Goal: Task Accomplishment & Management: Complete application form

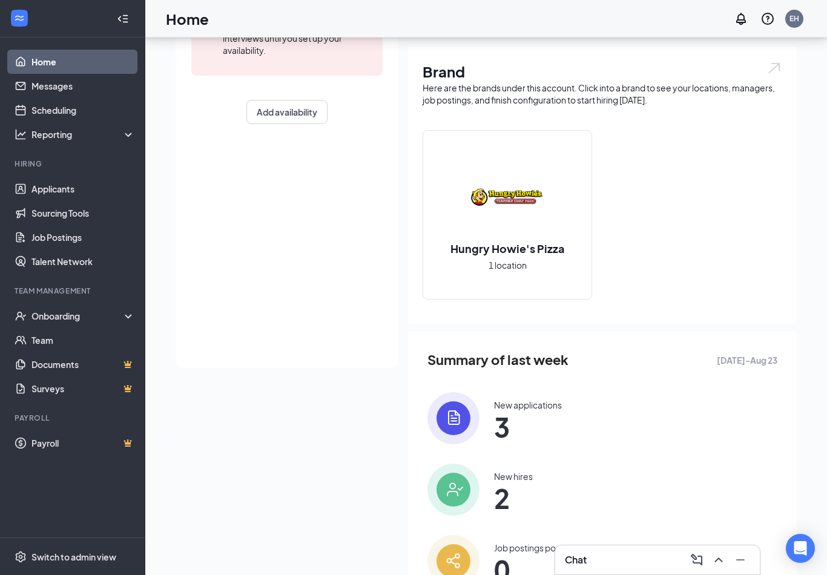
scroll to position [211, 0]
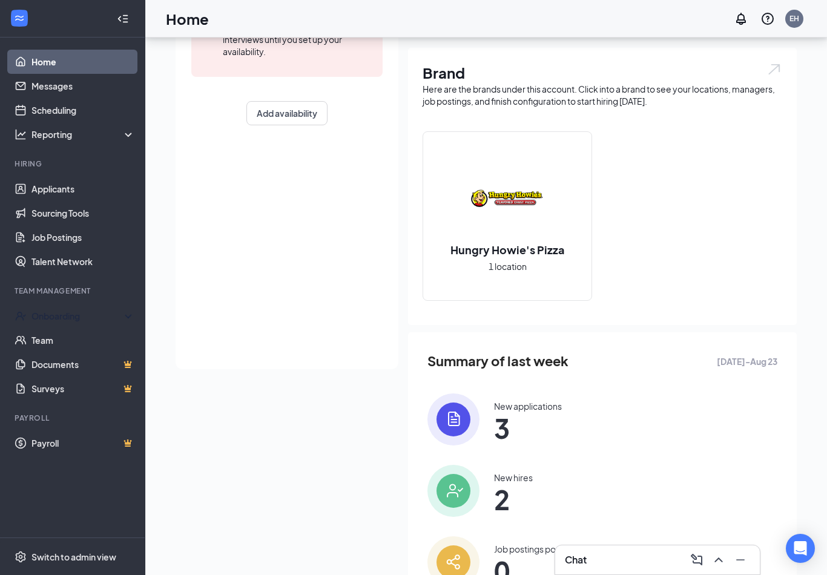
click at [58, 321] on div "Onboarding" at bounding box center [77, 316] width 93 height 12
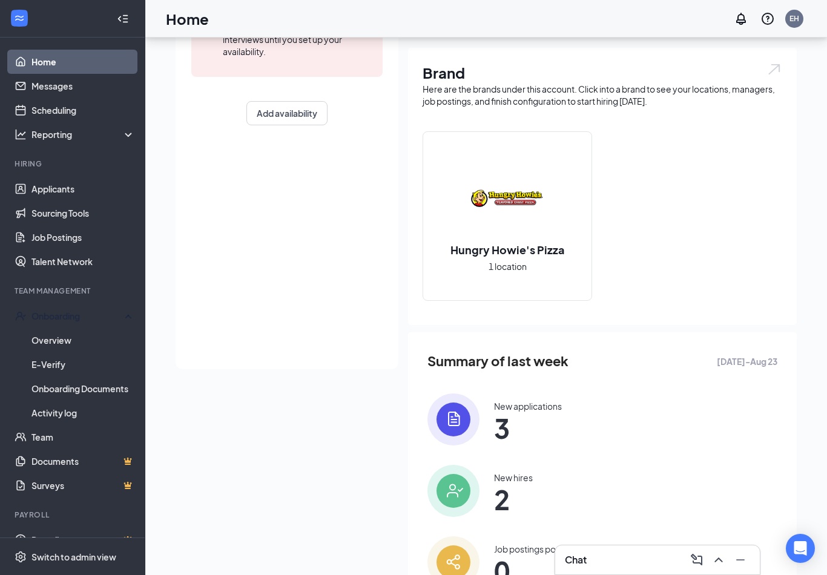
click at [51, 342] on link "Overview" at bounding box center [83, 340] width 104 height 24
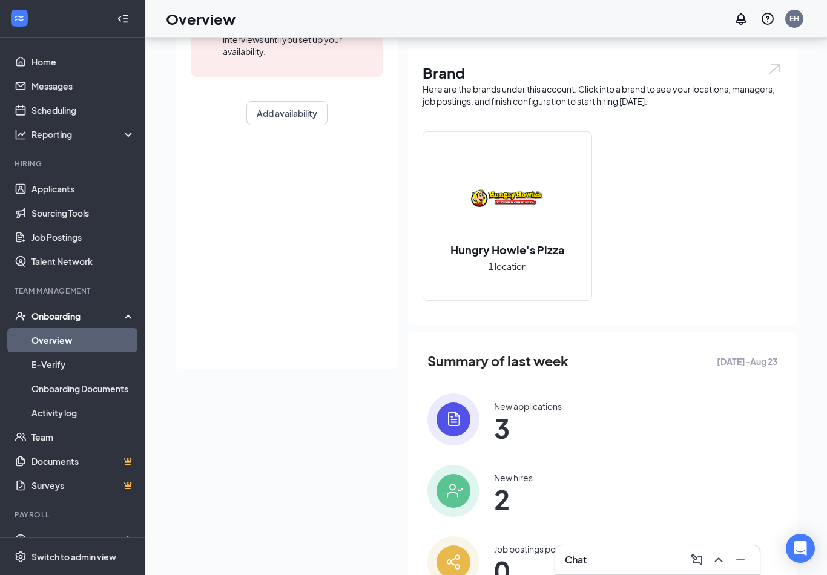
scroll to position [19, 0]
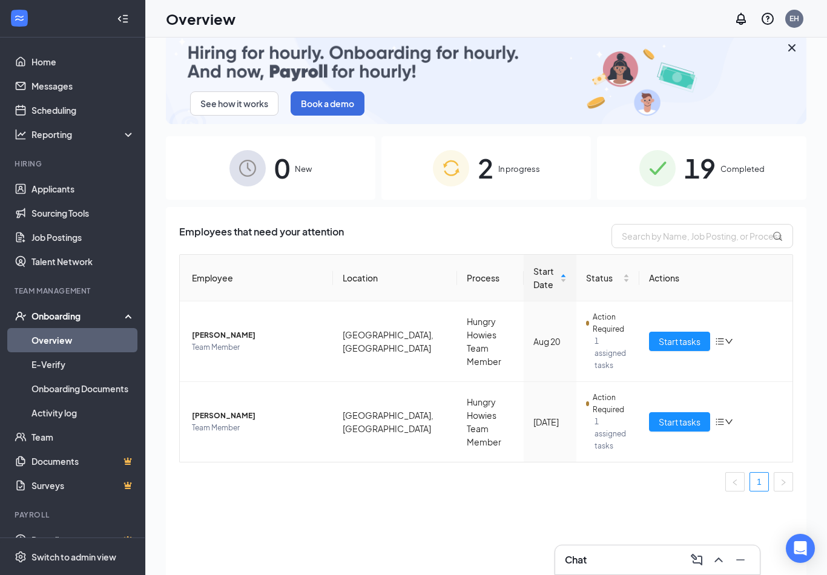
click at [547, 147] on div "2 In progress" at bounding box center [487, 168] width 210 height 64
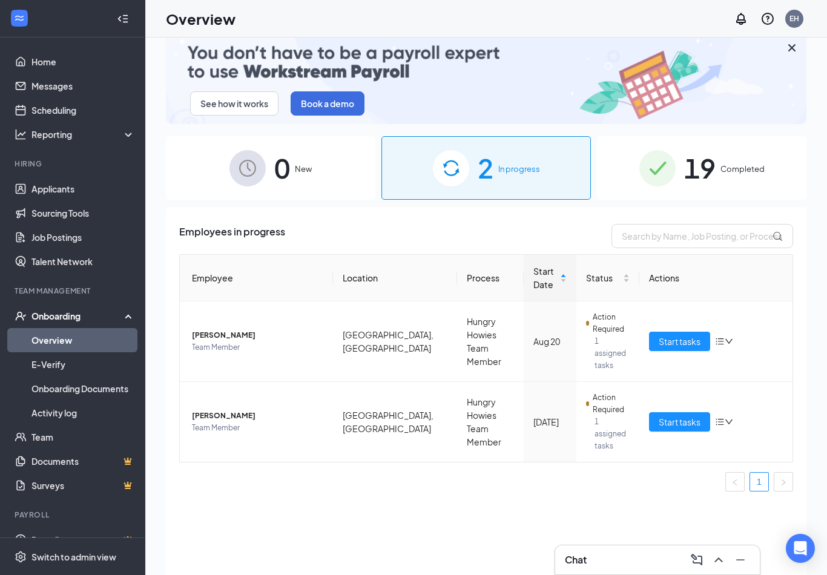
click at [684, 335] on span "Start tasks" at bounding box center [680, 341] width 42 height 13
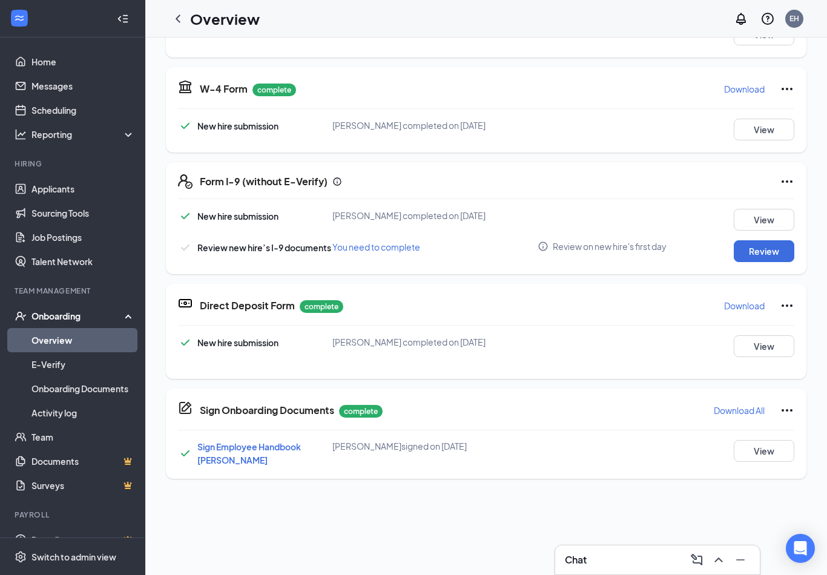
scroll to position [212, 0]
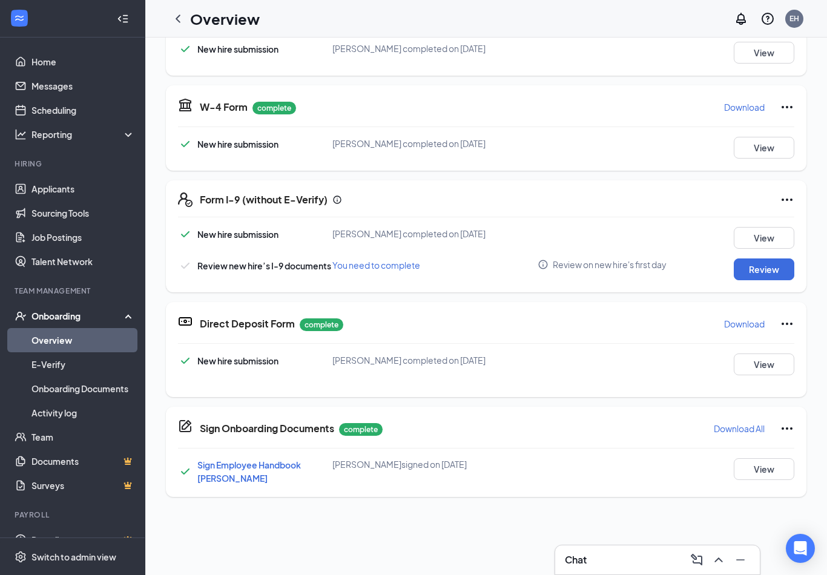
click at [777, 273] on button "Review" at bounding box center [764, 270] width 61 height 22
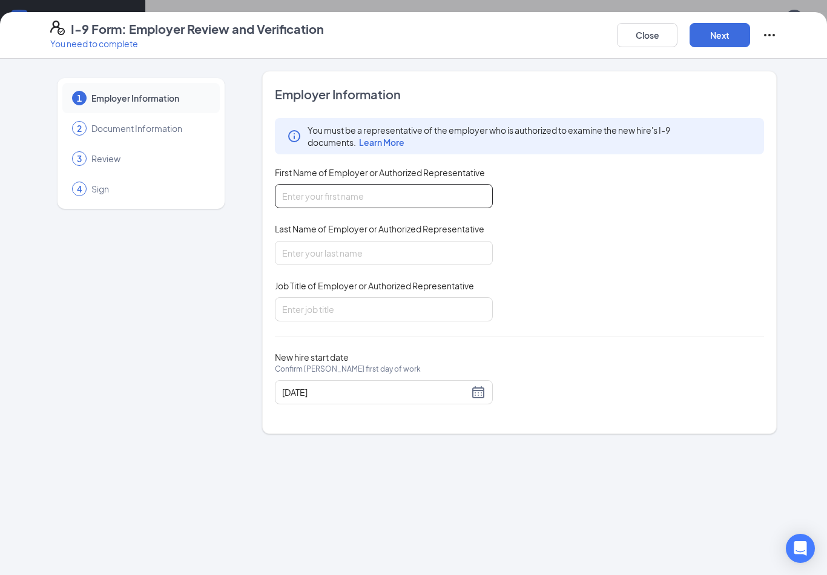
click at [467, 204] on input "First Name of Employer or Authorized Representative" at bounding box center [384, 196] width 218 height 24
type input "[PERSON_NAME]"
type input "h"
type input "[PERSON_NAME]"
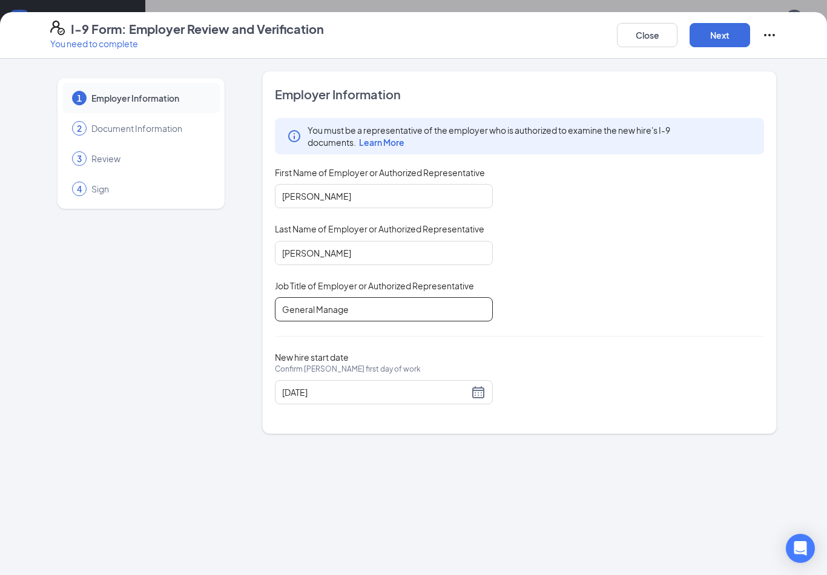
type input "General Manager"
click at [721, 42] on button "Next" at bounding box center [720, 35] width 61 height 24
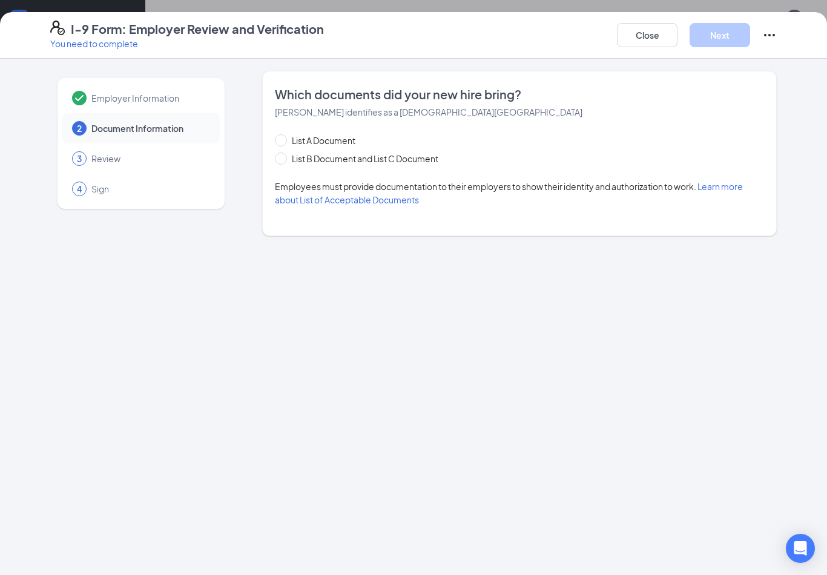
scroll to position [0, 0]
click at [395, 155] on span "List B Document and List C Document" at bounding box center [365, 158] width 156 height 13
click at [283, 155] on input "List B Document and List C Document" at bounding box center [279, 157] width 8 height 8
radio input "true"
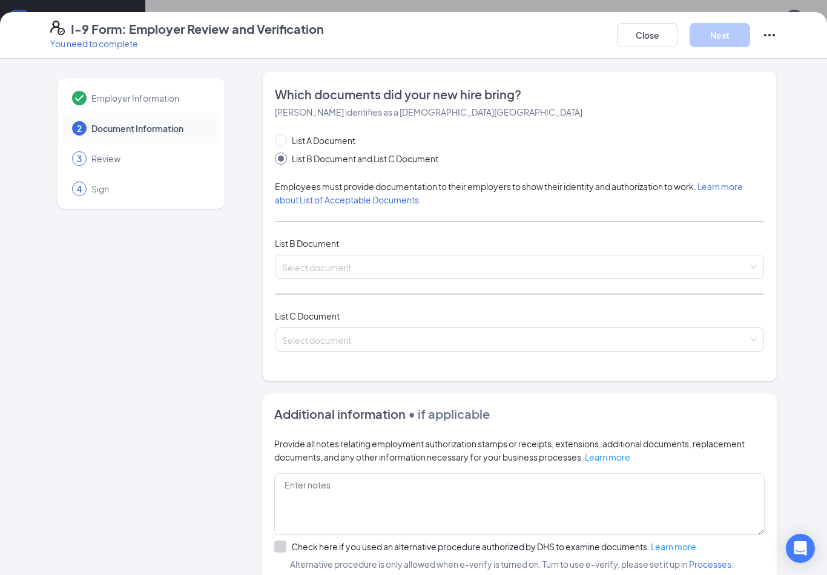
click at [418, 152] on span "List B Document and List C Document" at bounding box center [365, 158] width 156 height 13
click at [283, 153] on input "List B Document and List C Document" at bounding box center [279, 157] width 8 height 8
click at [434, 266] on input "search" at bounding box center [515, 265] width 466 height 18
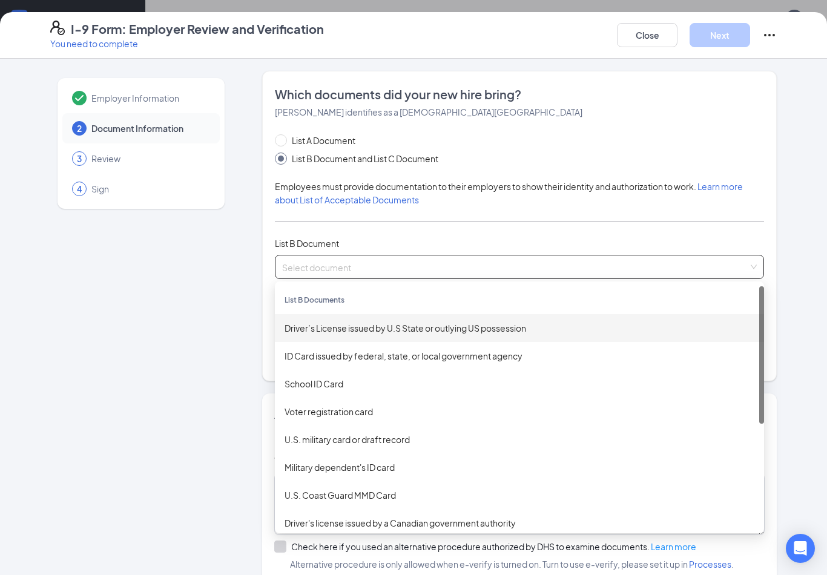
click at [646, 325] on div "Driver’s License issued by U.S State or outlying US possession" at bounding box center [520, 328] width 470 height 13
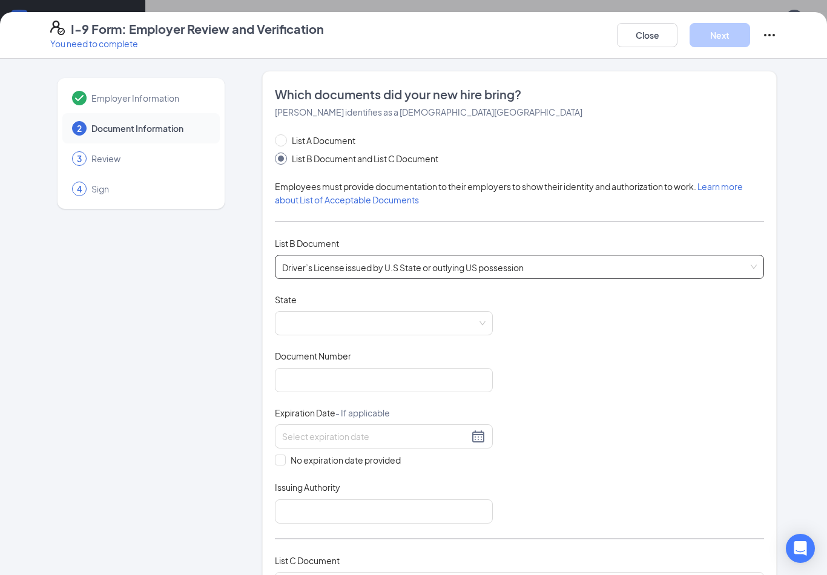
click at [453, 314] on span at bounding box center [384, 323] width 204 height 23
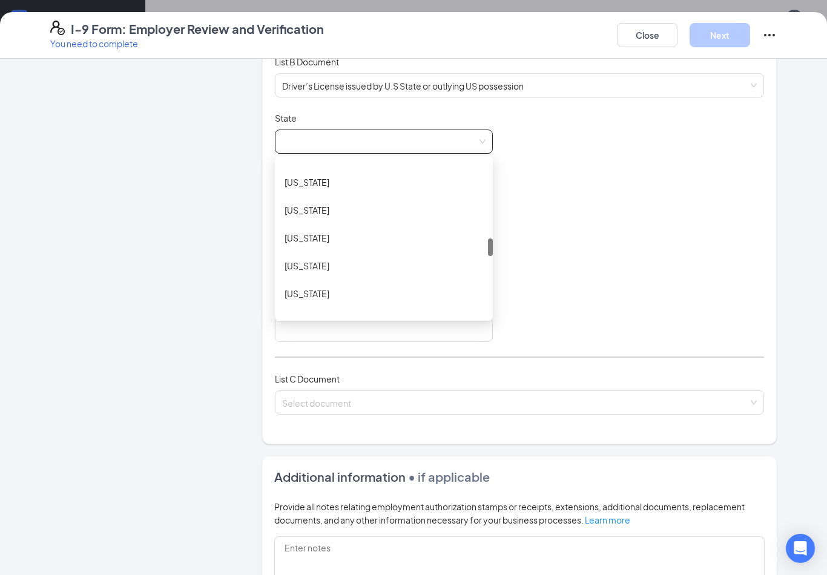
scroll to position [674, 0]
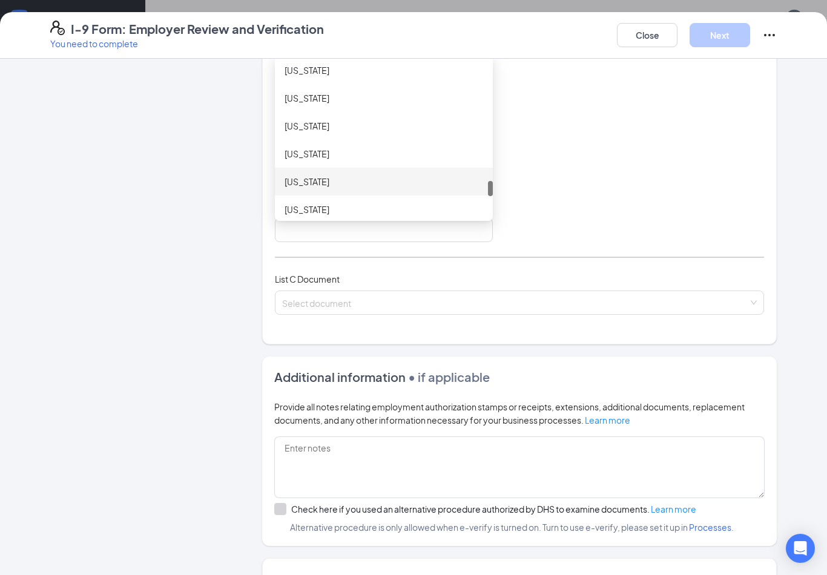
click at [295, 177] on div "[US_STATE]" at bounding box center [384, 181] width 199 height 13
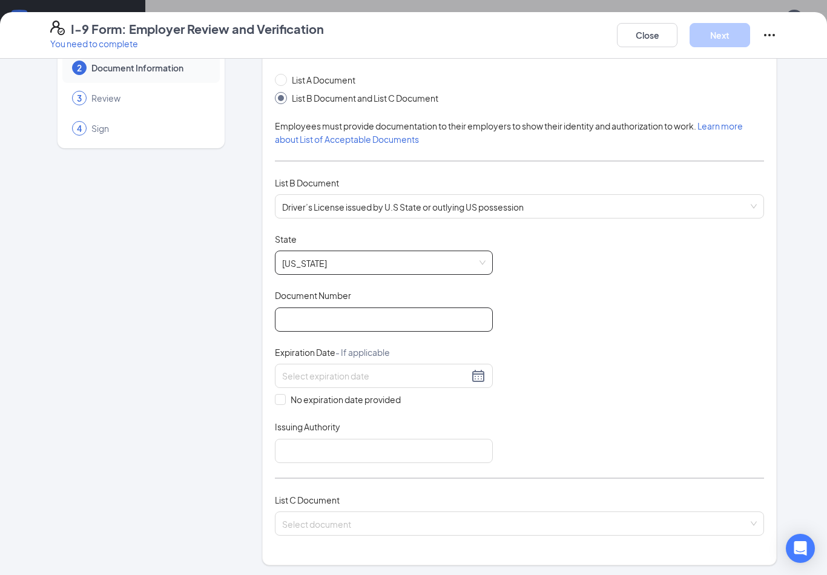
click at [465, 320] on input "Document Number" at bounding box center [384, 320] width 218 height 24
type input "49719773"
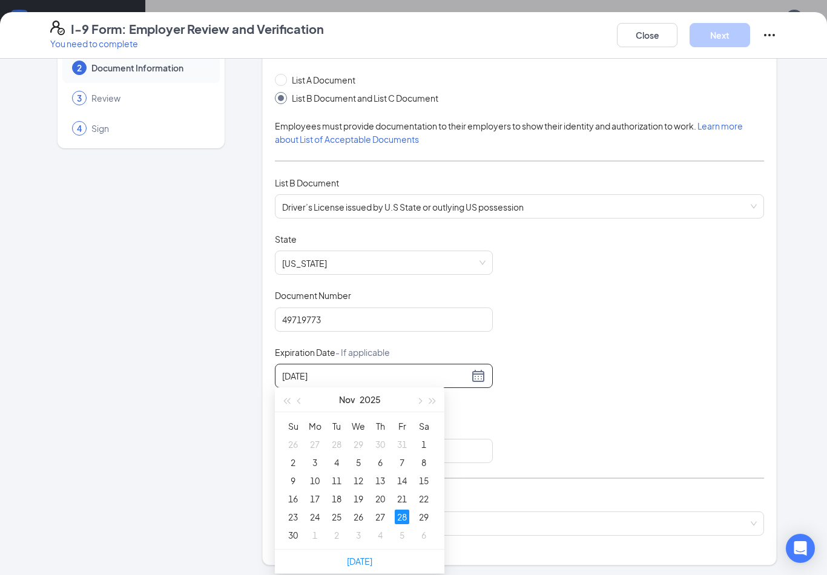
click at [409, 517] on td "28" at bounding box center [402, 517] width 22 height 18
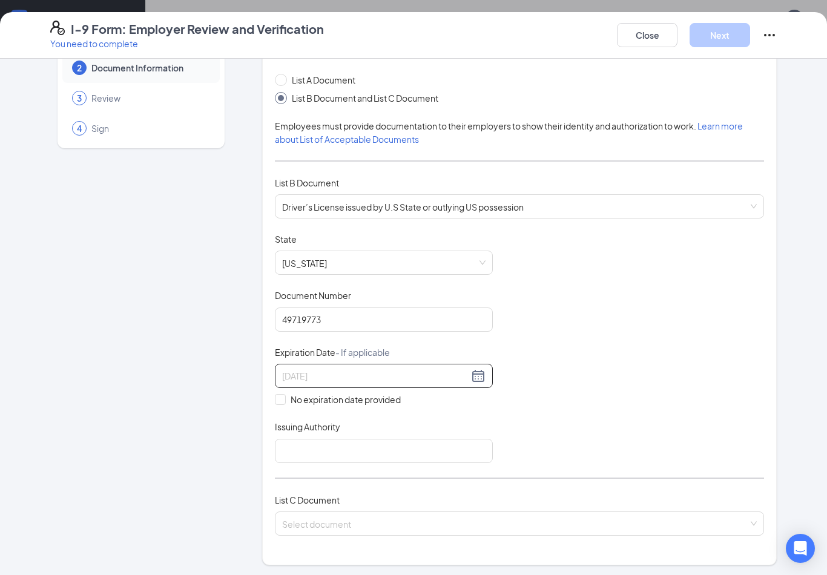
type input "[DATE]"
click at [469, 447] on input "Issuing Authority" at bounding box center [384, 451] width 218 height 24
type input "T"
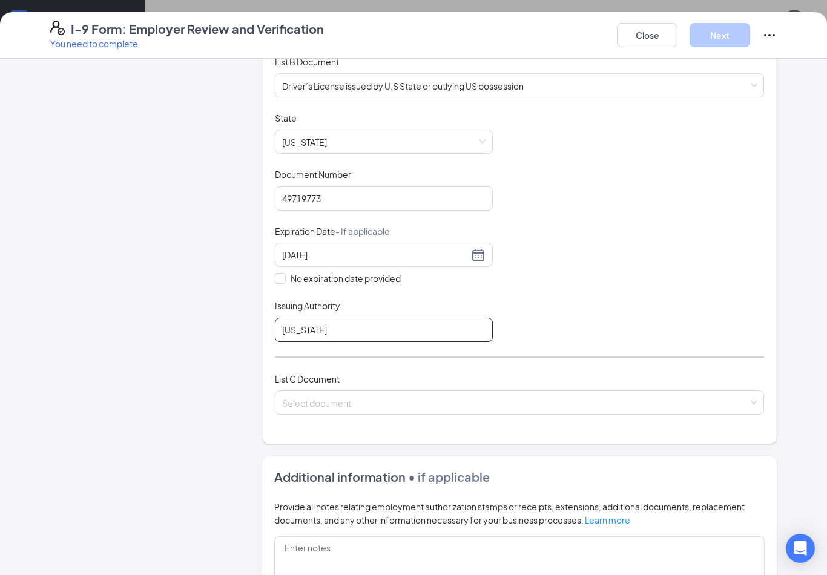
scroll to position [183, 0]
type input "[US_STATE]"
click at [654, 396] on input "search" at bounding box center [515, 399] width 466 height 18
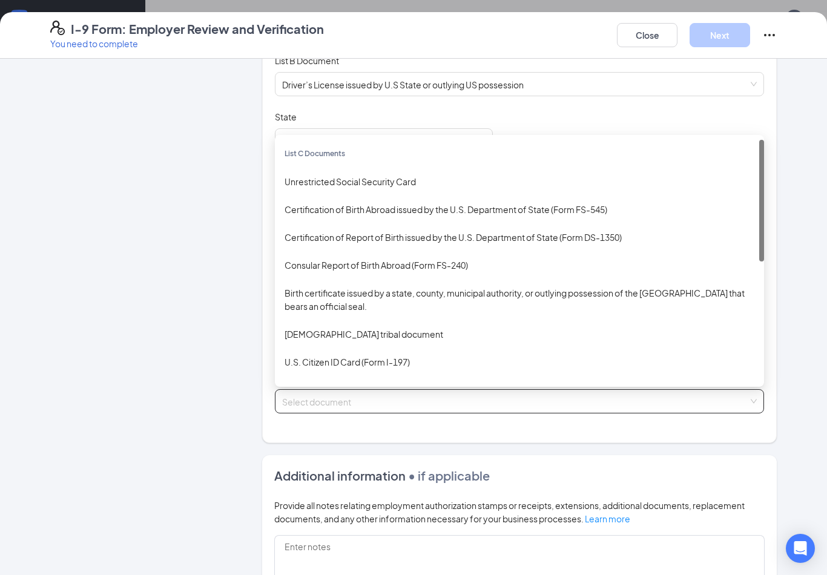
click at [586, 175] on div "Unrestricted Social Security Card" at bounding box center [520, 181] width 470 height 13
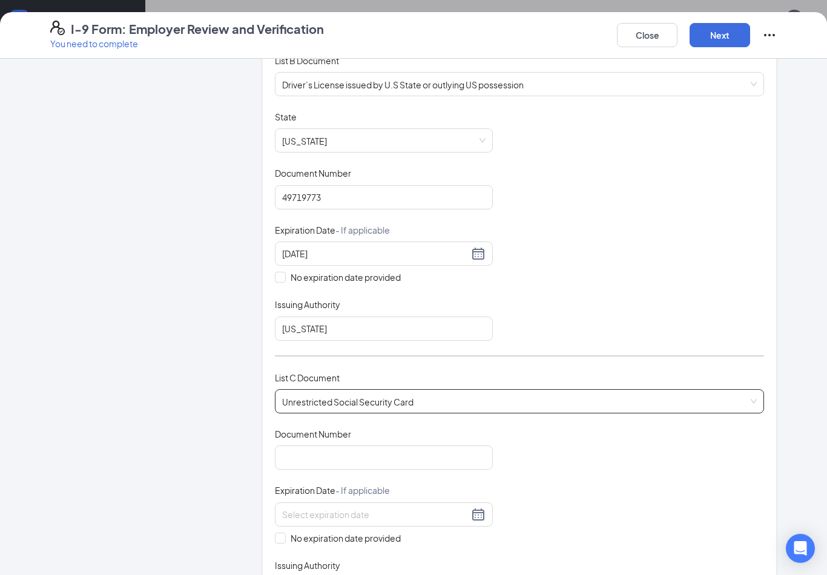
click at [572, 543] on div "Document Title Unrestricted Social Security Card Document Number Expiration Dat…" at bounding box center [519, 514] width 489 height 173
click at [483, 446] on input "Document Number" at bounding box center [384, 458] width 218 height 24
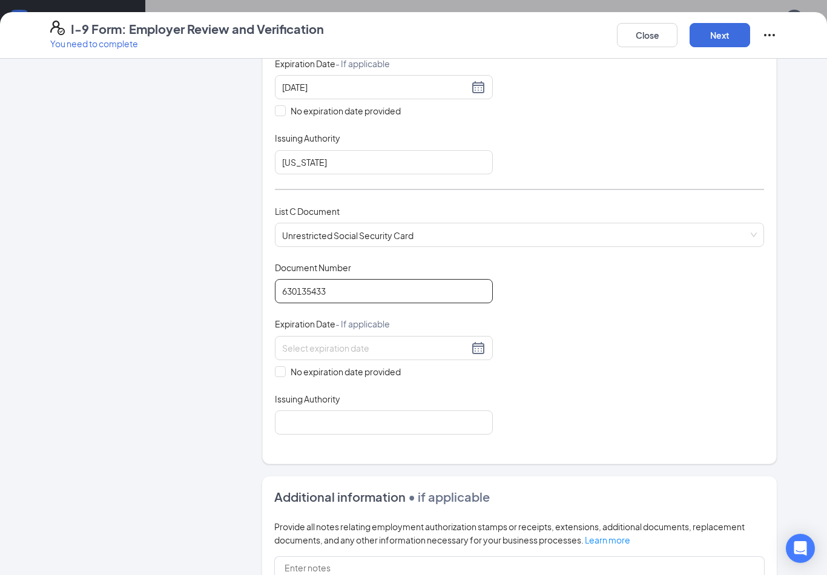
scroll to position [351, 0]
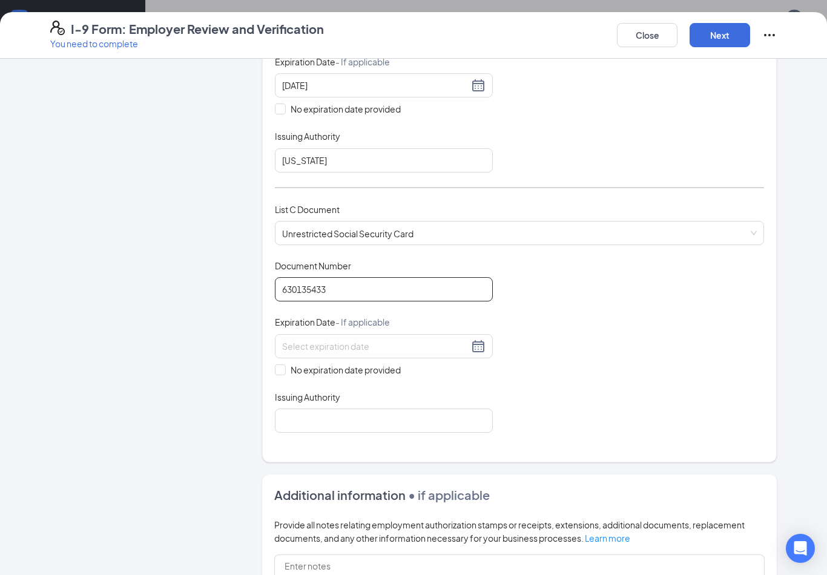
type input "630135433"
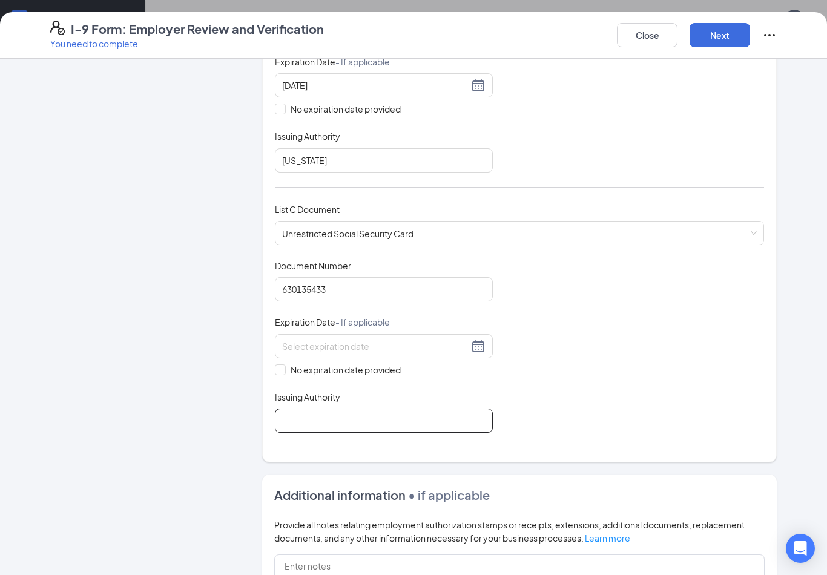
click at [466, 409] on input "Issuing Authority" at bounding box center [384, 421] width 218 height 24
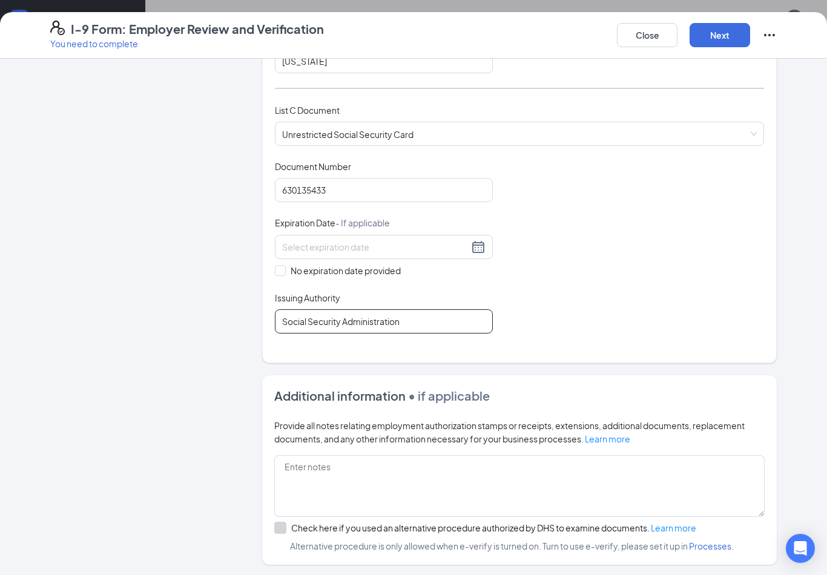
scroll to position [447, 0]
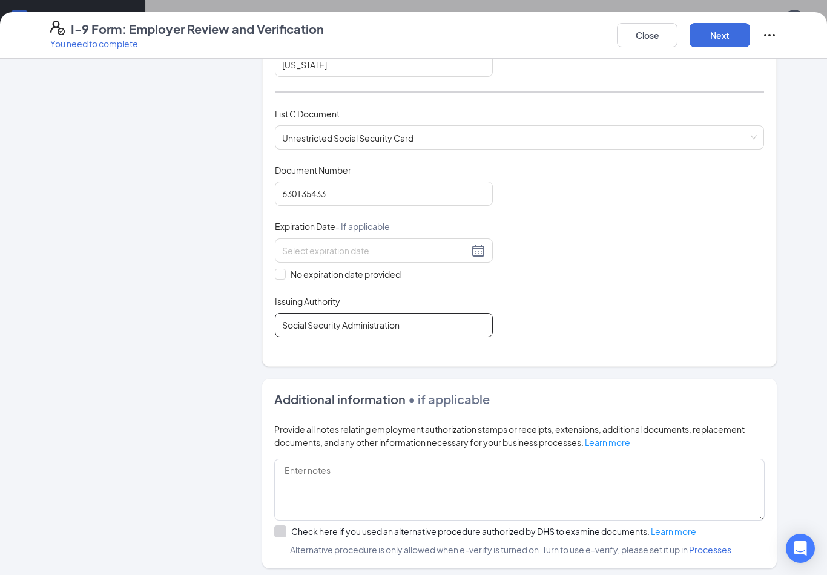
type input "Social Security Administration"
click at [724, 36] on button "Next" at bounding box center [720, 35] width 61 height 24
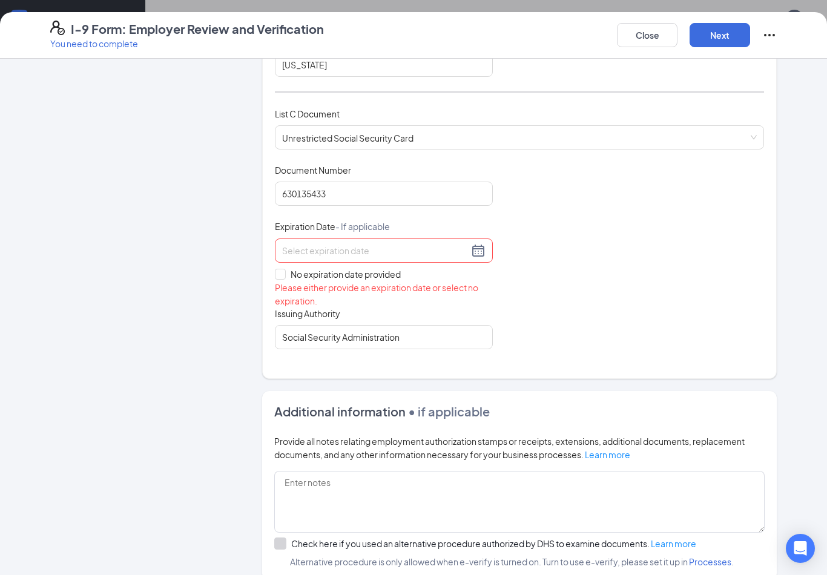
click at [452, 239] on div at bounding box center [384, 251] width 218 height 24
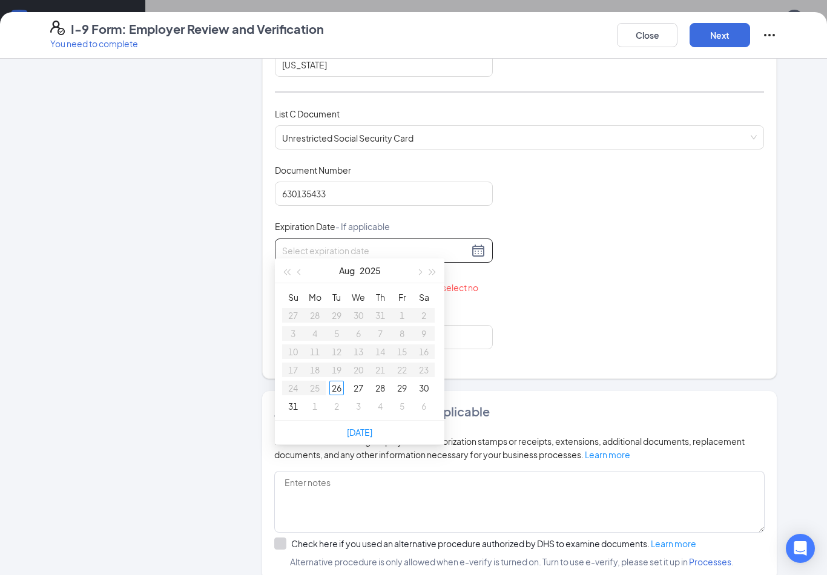
click at [607, 223] on div "Document Title Unrestricted Social Security Card Document Number 630135433 Expi…" at bounding box center [519, 256] width 489 height 185
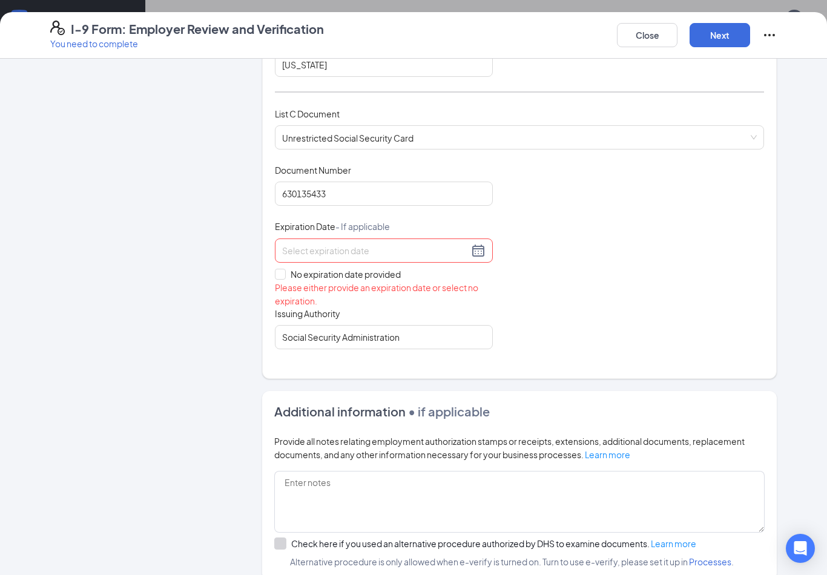
click at [283, 269] on input "No expiration date provided" at bounding box center [279, 273] width 8 height 8
checkbox input "true"
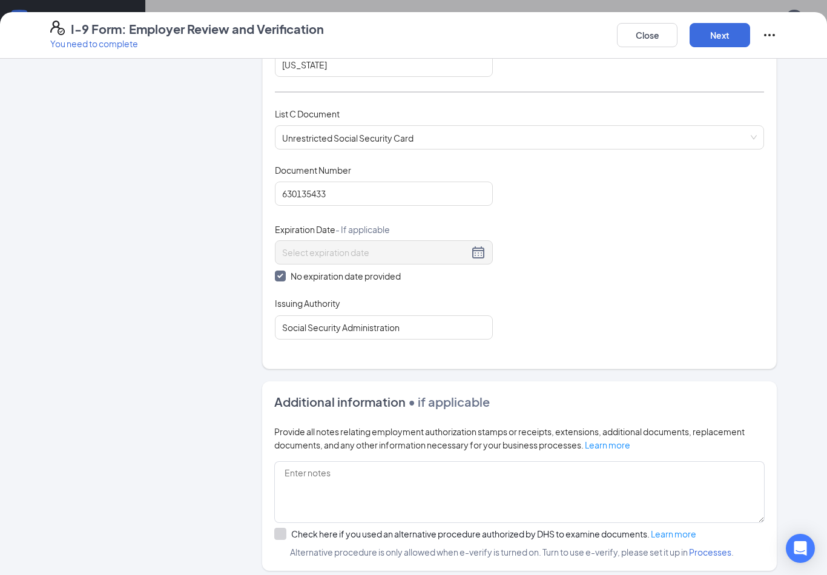
click at [729, 35] on button "Next" at bounding box center [720, 35] width 61 height 24
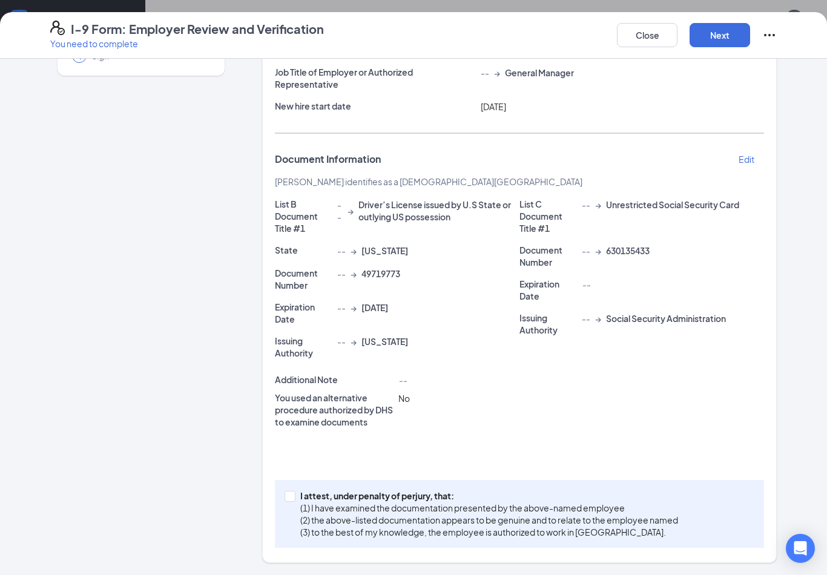
scroll to position [133, 0]
click at [716, 32] on button "Next" at bounding box center [720, 35] width 61 height 24
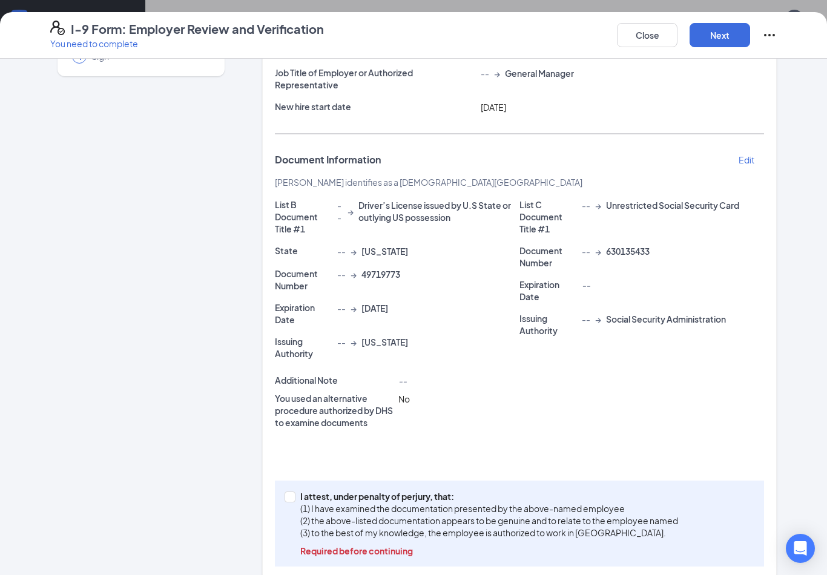
click at [303, 499] on p "I attest, under penalty of perjury, that:" at bounding box center [489, 497] width 378 height 12
click at [293, 499] on input "I attest, under penalty of [PERSON_NAME], that: (1) I have examined the documen…" at bounding box center [289, 496] width 8 height 8
checkbox input "true"
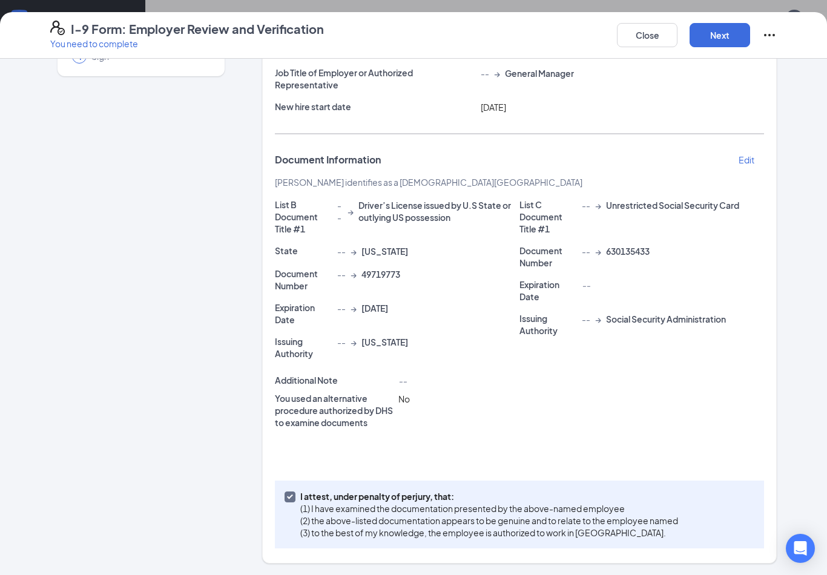
click at [729, 32] on button "Next" at bounding box center [720, 35] width 61 height 24
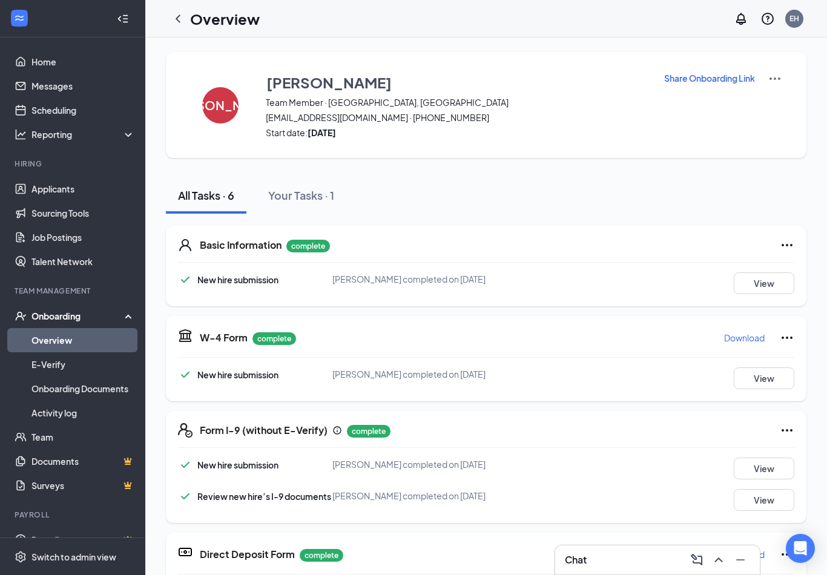
scroll to position [0, 0]
click at [308, 198] on div "Your Tasks · 1" at bounding box center [301, 195] width 66 height 15
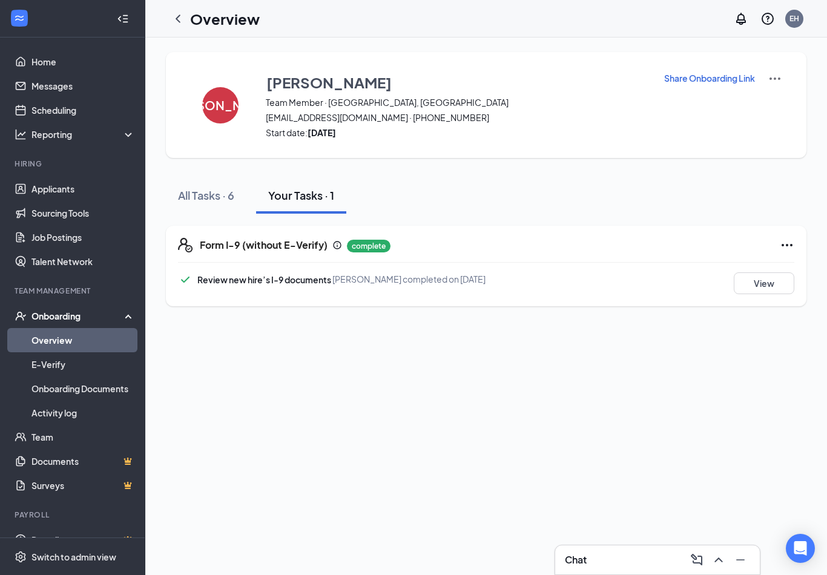
click at [67, 321] on div "Onboarding" at bounding box center [77, 316] width 93 height 12
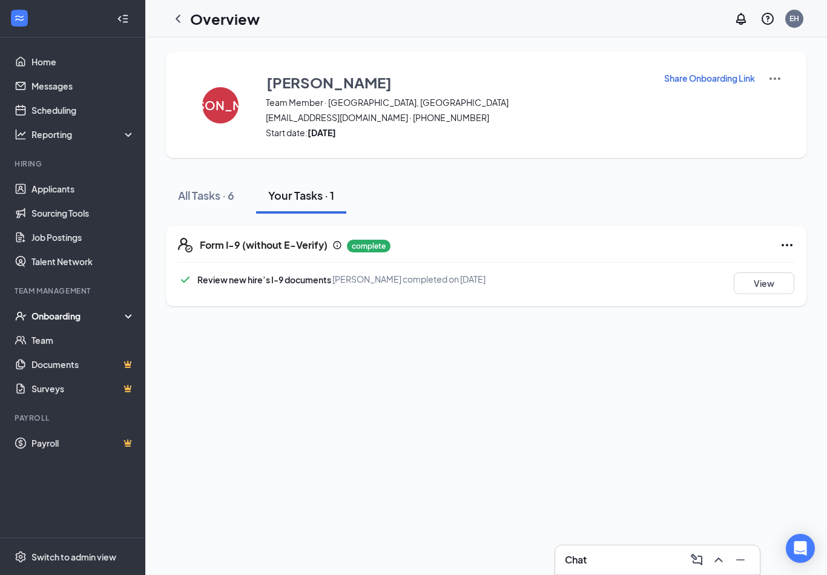
click at [51, 315] on div "Onboarding" at bounding box center [77, 316] width 93 height 12
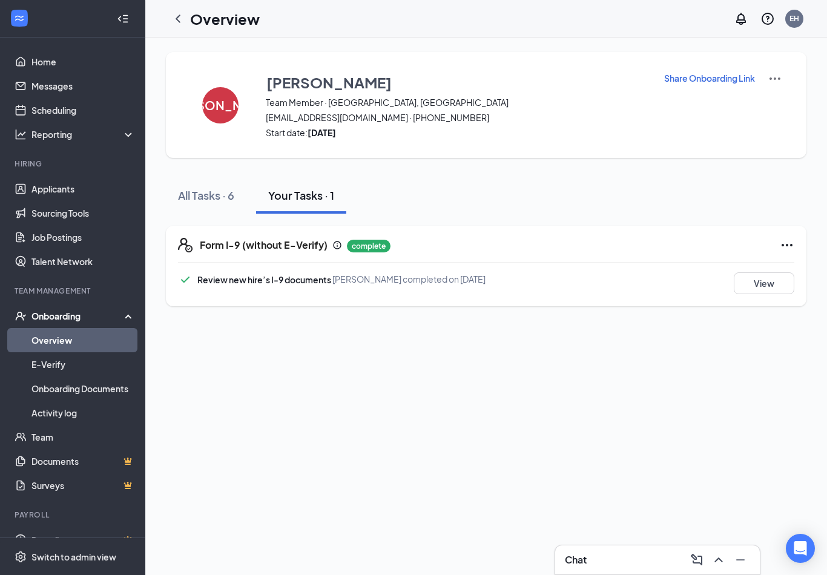
click at [38, 337] on link "Overview" at bounding box center [83, 340] width 104 height 24
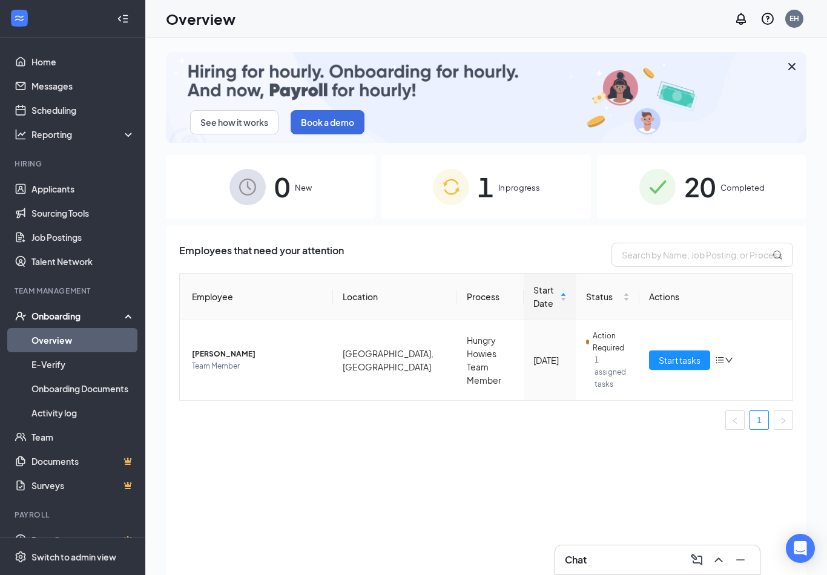
click at [687, 354] on span "Start tasks" at bounding box center [680, 360] width 42 height 13
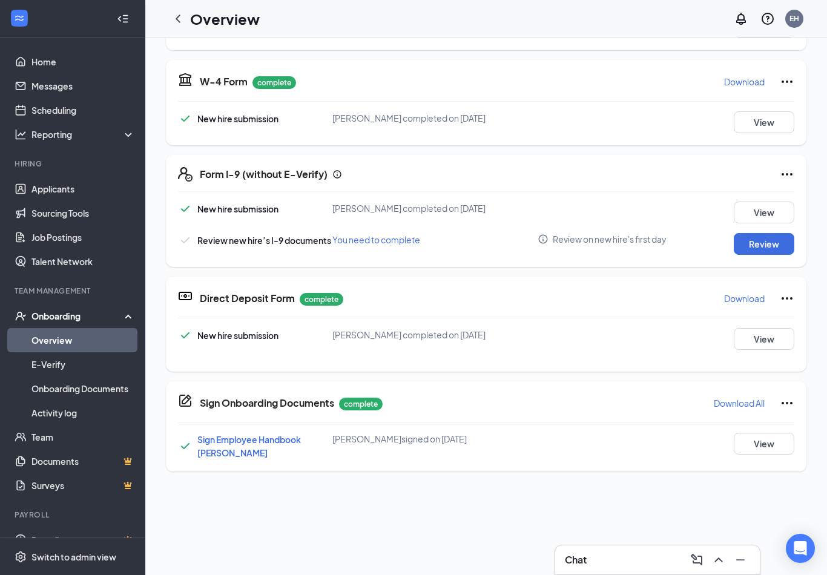
scroll to position [205, 0]
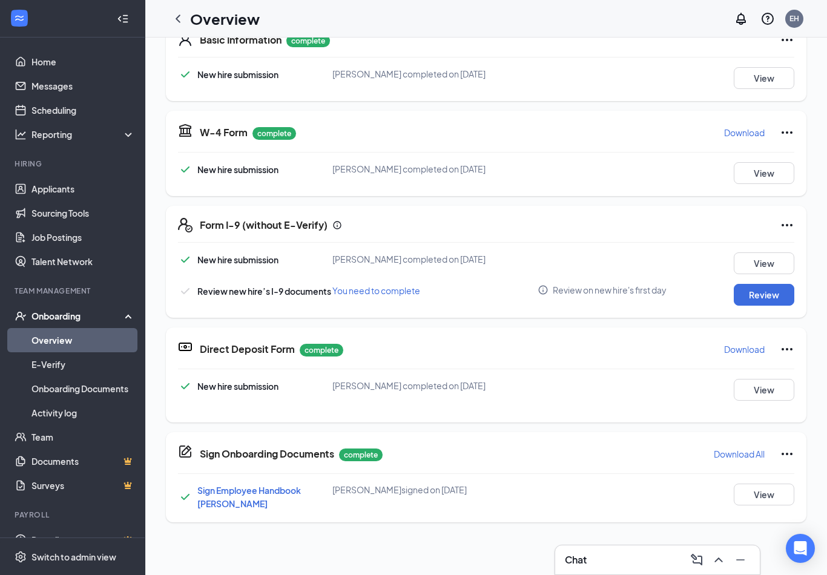
click at [770, 300] on button "Review" at bounding box center [764, 295] width 61 height 22
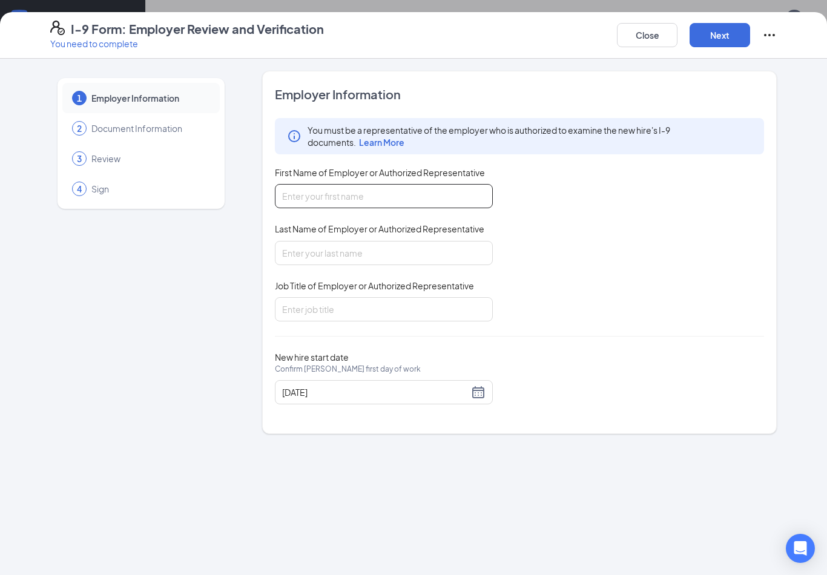
click at [463, 204] on input "First Name of Employer or Authorized Representative" at bounding box center [384, 196] width 218 height 24
type input "[PERSON_NAME]"
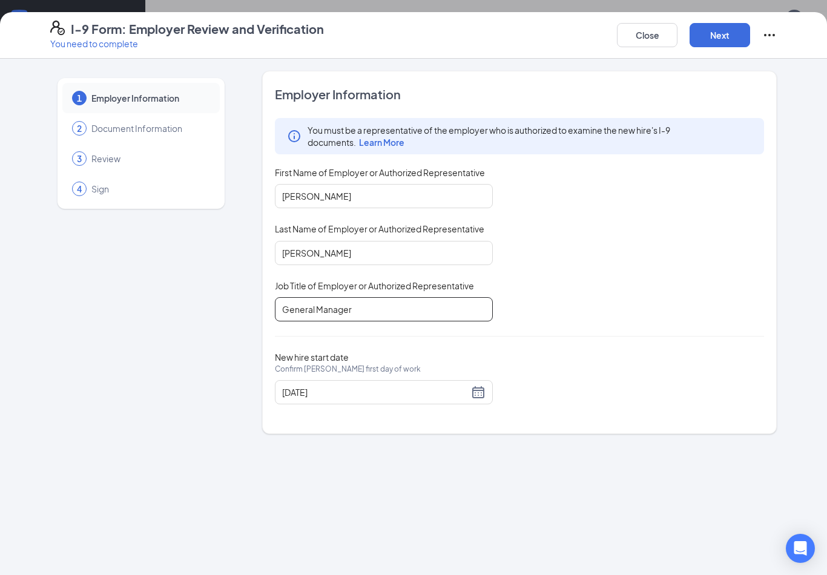
type input "General Manager"
click at [740, 30] on button "Next" at bounding box center [720, 35] width 61 height 24
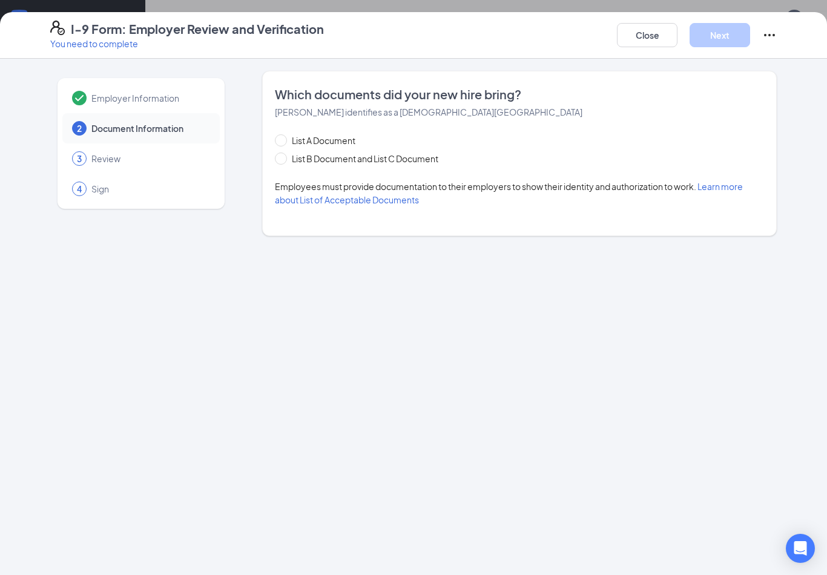
scroll to position [30, 0]
click at [419, 162] on span "List B Document and List C Document" at bounding box center [365, 158] width 156 height 13
click at [283, 161] on input "List B Document and List C Document" at bounding box center [279, 157] width 8 height 8
radio input "true"
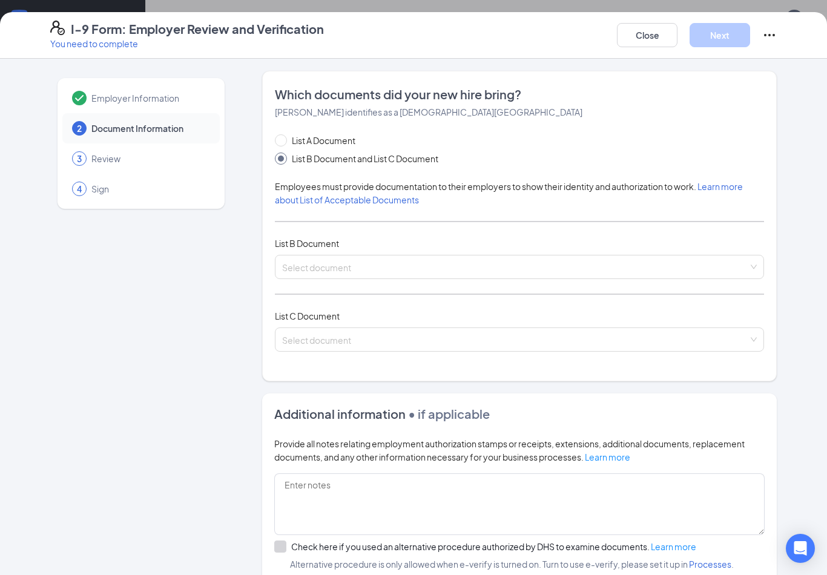
click at [469, 271] on input "search" at bounding box center [515, 265] width 466 height 18
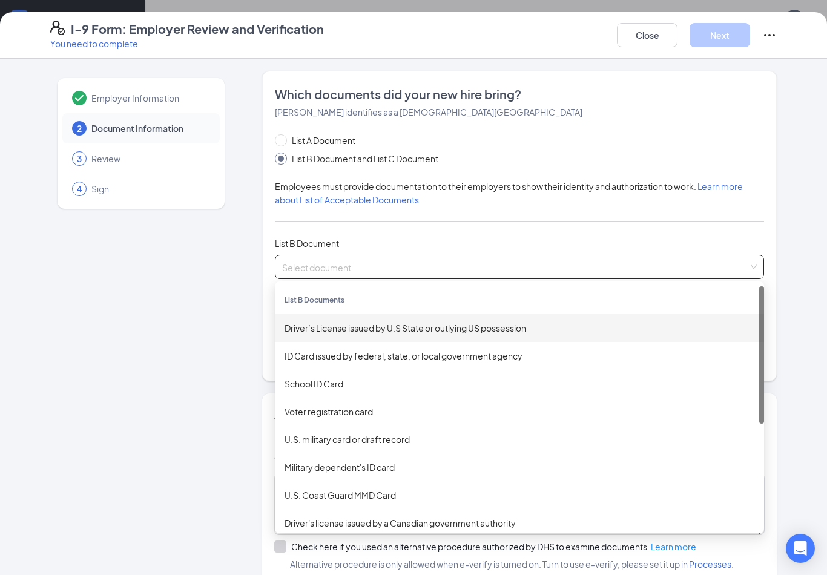
click at [457, 328] on div "Driver’s License issued by U.S State or outlying US possession" at bounding box center [520, 328] width 470 height 13
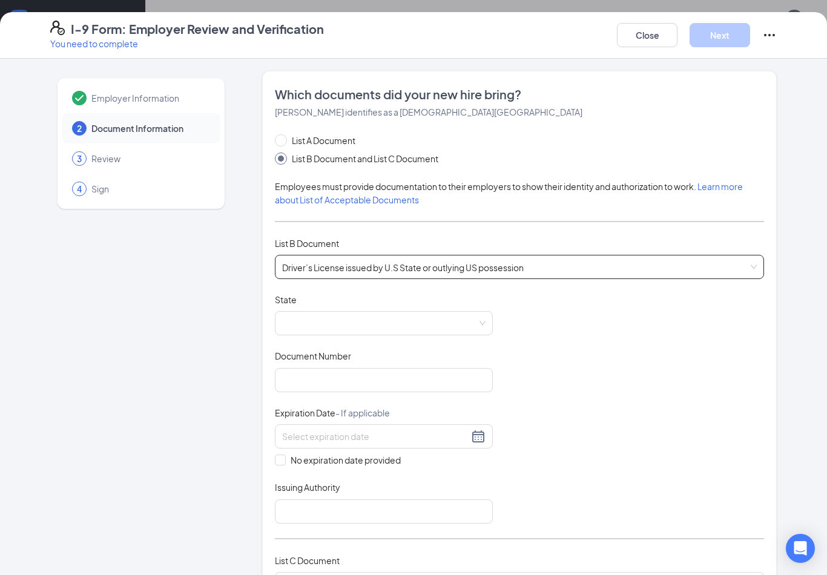
click at [451, 326] on span at bounding box center [384, 323] width 204 height 23
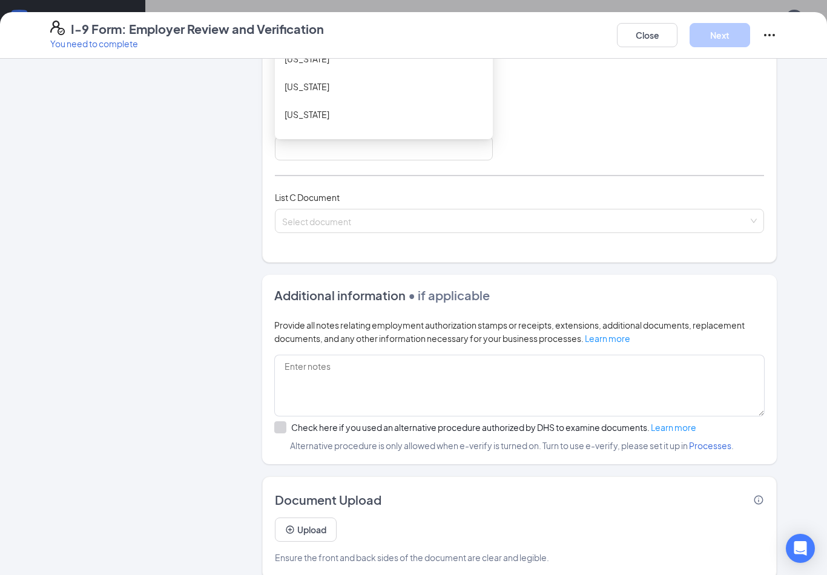
scroll to position [356, 0]
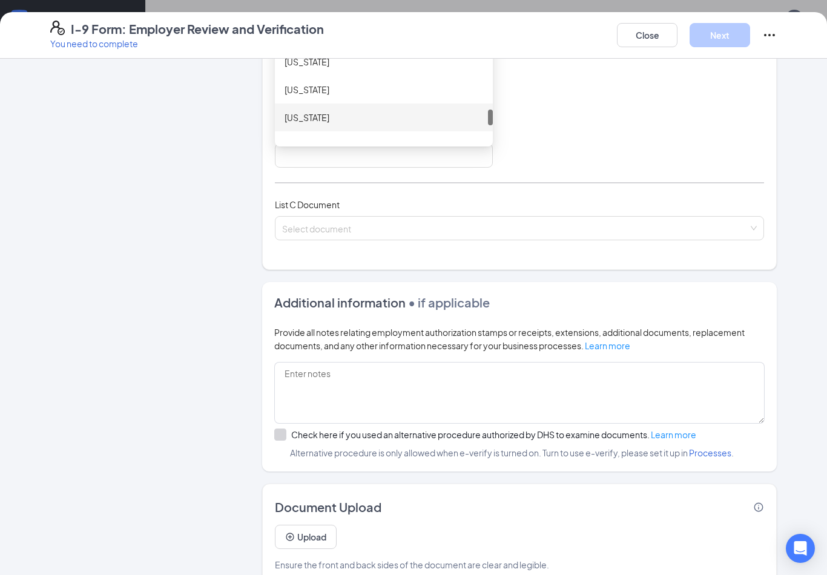
click at [351, 111] on div "[US_STATE]" at bounding box center [384, 117] width 199 height 13
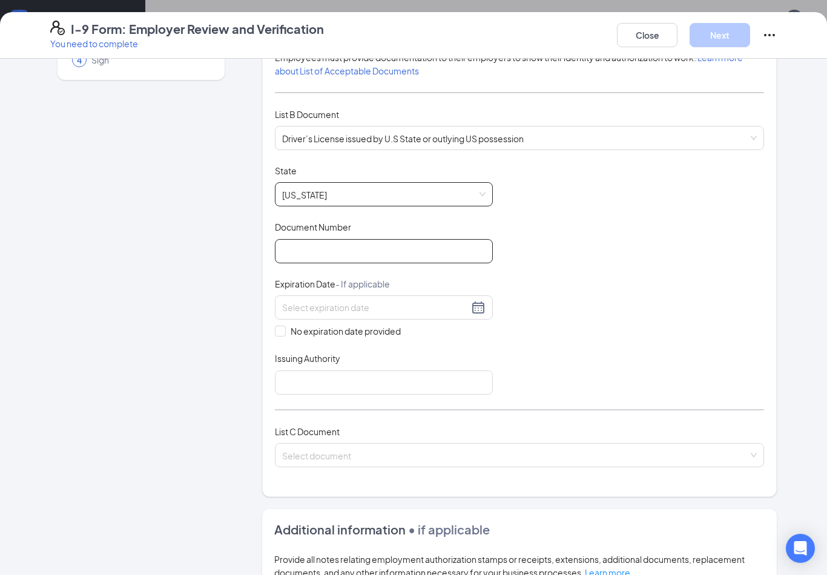
click at [452, 253] on input "Document Number" at bounding box center [384, 251] width 218 height 24
type input "49808527"
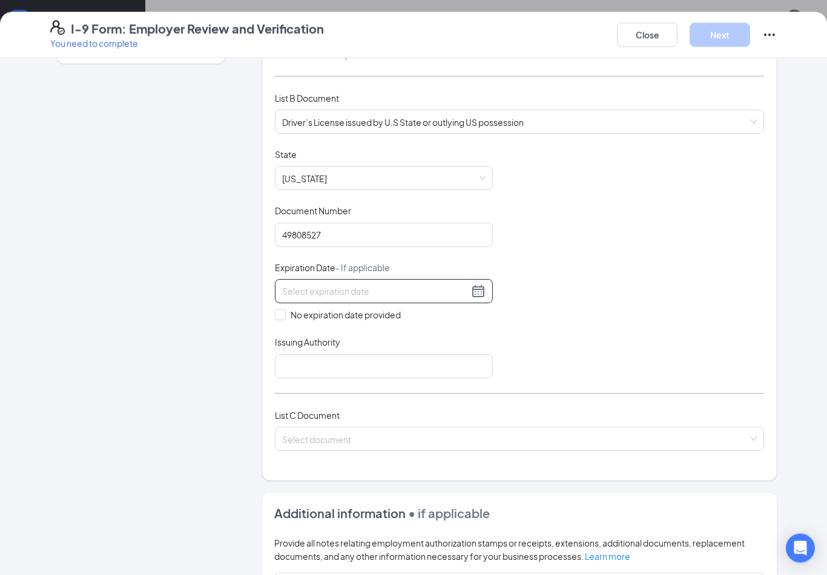
click at [478, 288] on div at bounding box center [384, 292] width 204 height 15
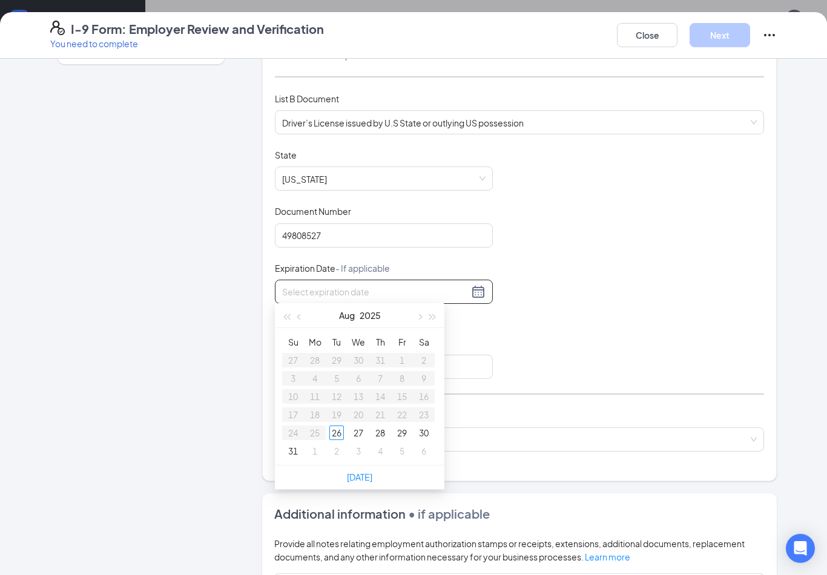
click at [417, 319] on button "button" at bounding box center [418, 315] width 13 height 24
click at [423, 314] on button "button" at bounding box center [418, 315] width 13 height 24
type input "[DATE]"
click at [322, 393] on td "13" at bounding box center [315, 397] width 22 height 18
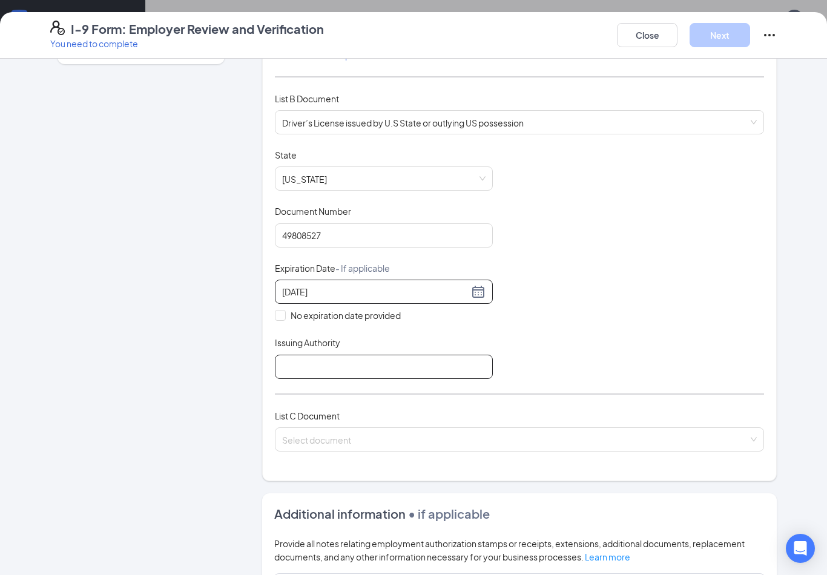
click at [430, 364] on input "Issuing Authority" at bounding box center [384, 367] width 218 height 24
type input "F"
type input "[US_STATE]"
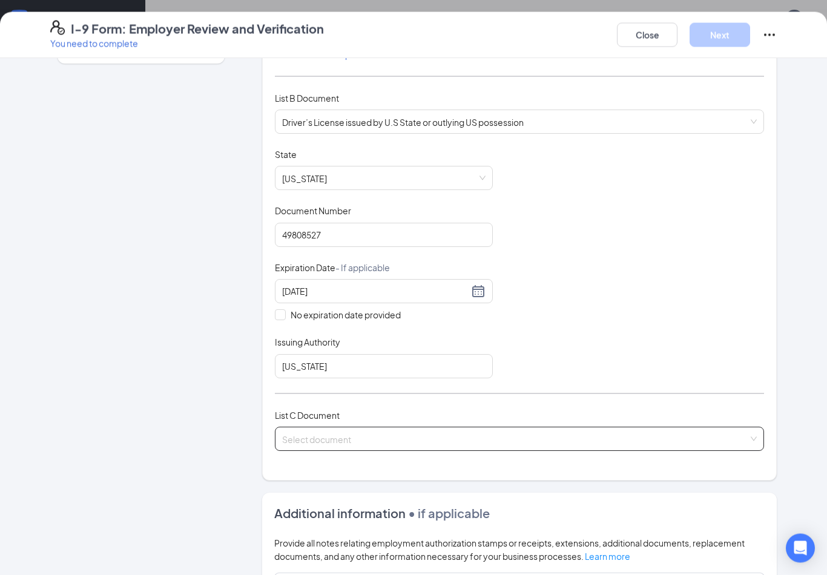
click at [543, 433] on input "search" at bounding box center [515, 437] width 466 height 18
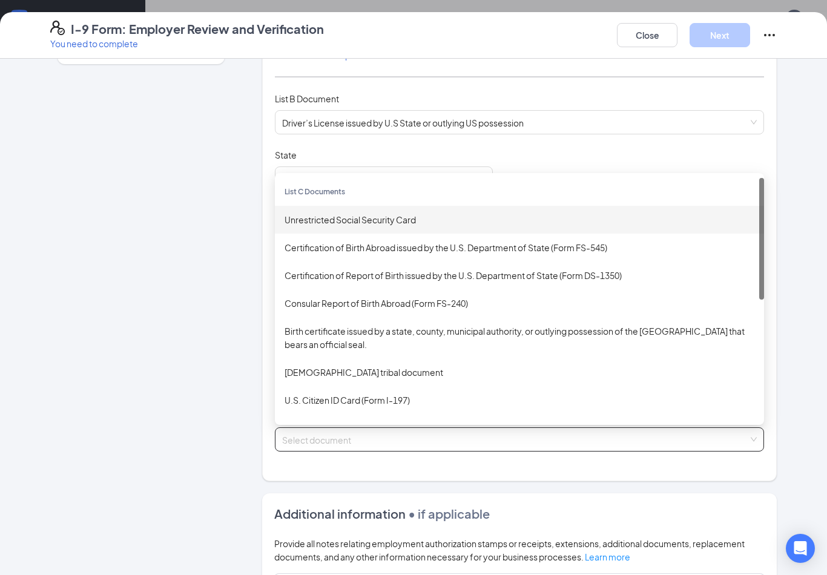
click at [465, 214] on div "Unrestricted Social Security Card" at bounding box center [520, 219] width 470 height 13
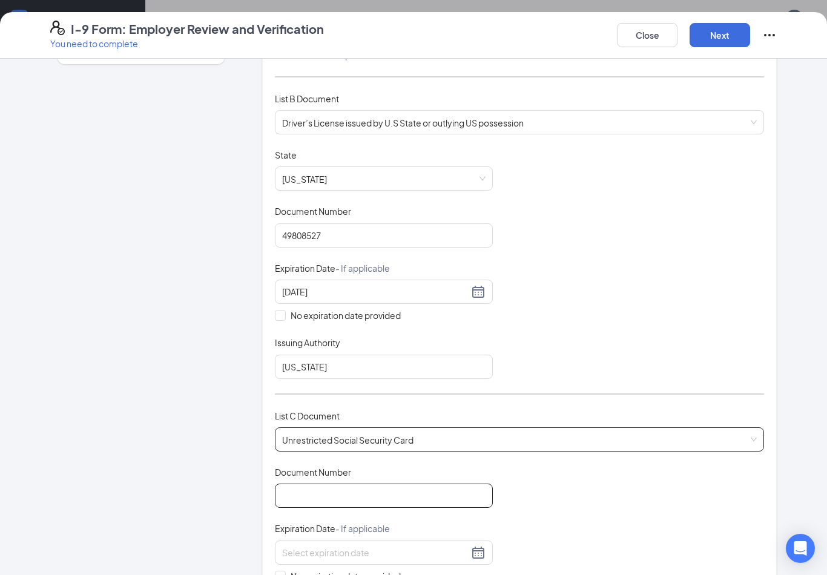
click at [452, 485] on input "Document Number" at bounding box center [384, 496] width 218 height 24
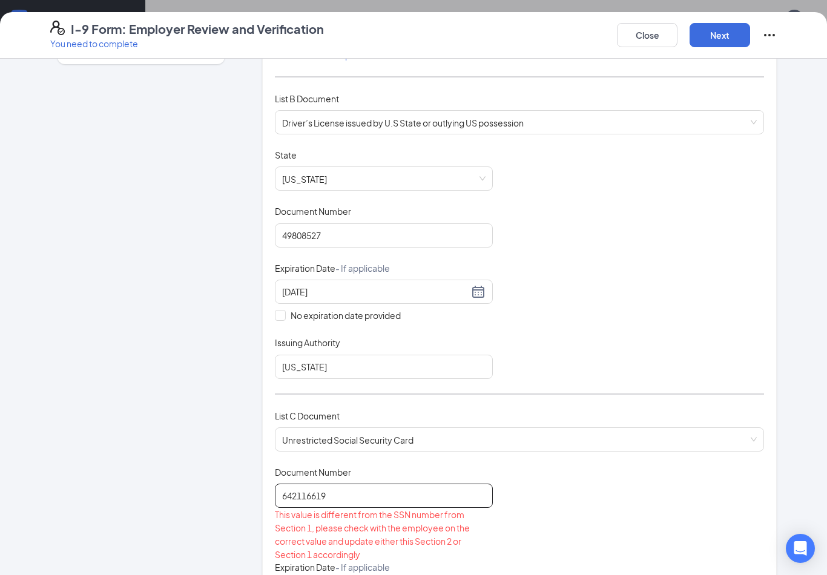
type input "642116619"
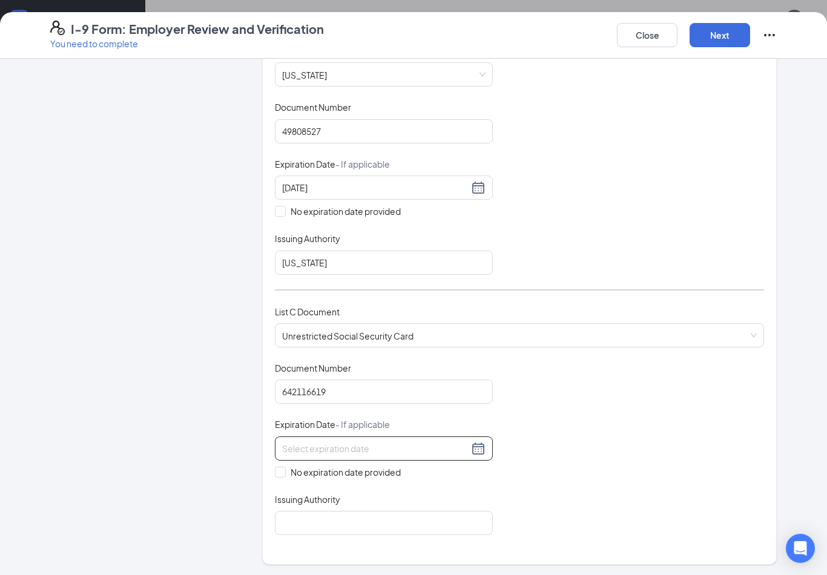
scroll to position [250, 0]
click at [391, 465] on span "No expiration date provided" at bounding box center [346, 471] width 120 height 13
click at [283, 466] on input "No expiration date provided" at bounding box center [279, 470] width 8 height 8
click at [394, 469] on span "No expiration date provided" at bounding box center [346, 472] width 120 height 13
click at [283, 469] on input "No expiration date provided" at bounding box center [279, 472] width 8 height 8
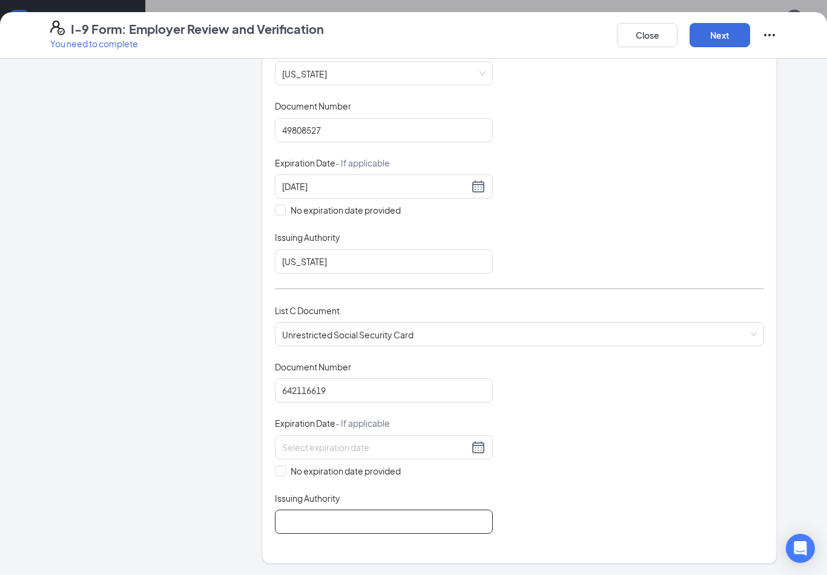
click at [426, 515] on input "Issuing Authority" at bounding box center [384, 522] width 218 height 24
click at [396, 470] on span "No expiration date provided" at bounding box center [346, 471] width 120 height 13
click at [283, 470] on input "No expiration date provided" at bounding box center [279, 470] width 8 height 8
checkbox input "true"
click at [436, 529] on input "Issuing Authority" at bounding box center [384, 524] width 218 height 24
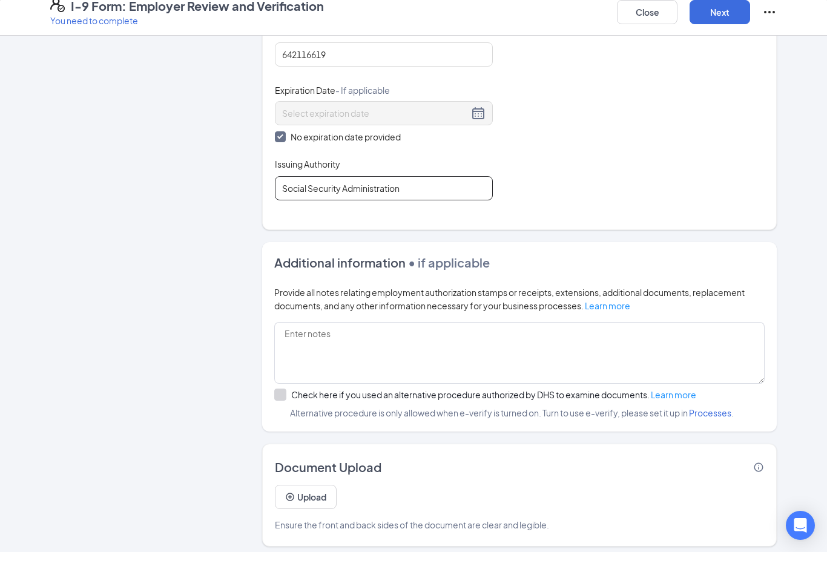
scroll to position [563, 0]
type input "Social Security Administration"
click at [758, 486] on icon "Info" at bounding box center [759, 490] width 9 height 9
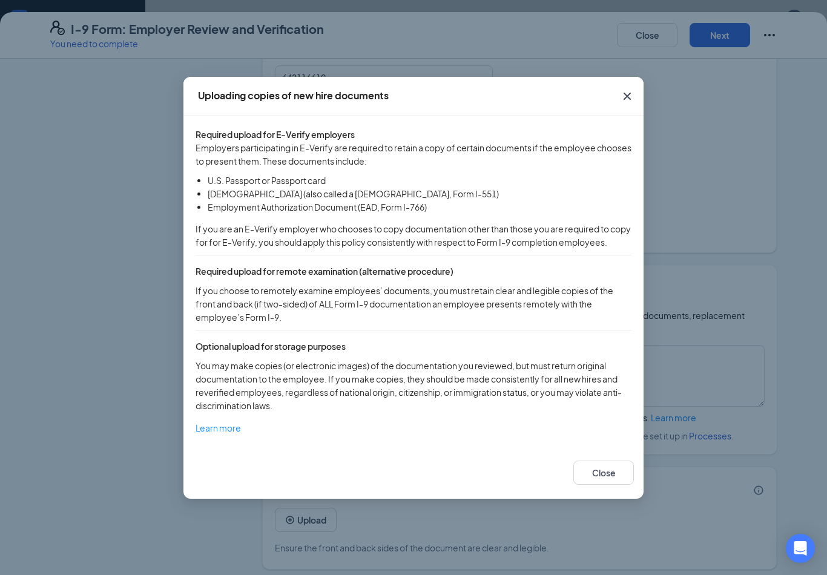
scroll to position [545, 0]
click at [612, 485] on button "Close" at bounding box center [604, 473] width 61 height 24
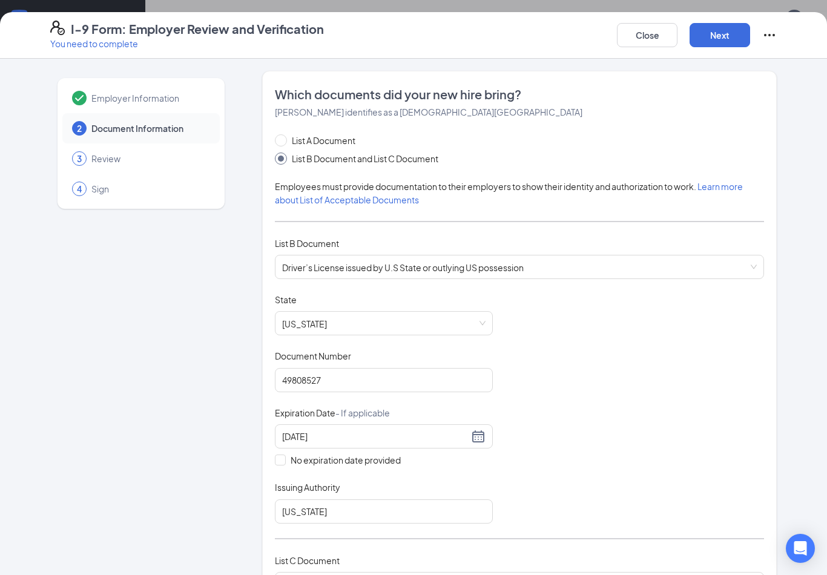
scroll to position [-1, 0]
click at [737, 35] on button "Next" at bounding box center [720, 35] width 61 height 24
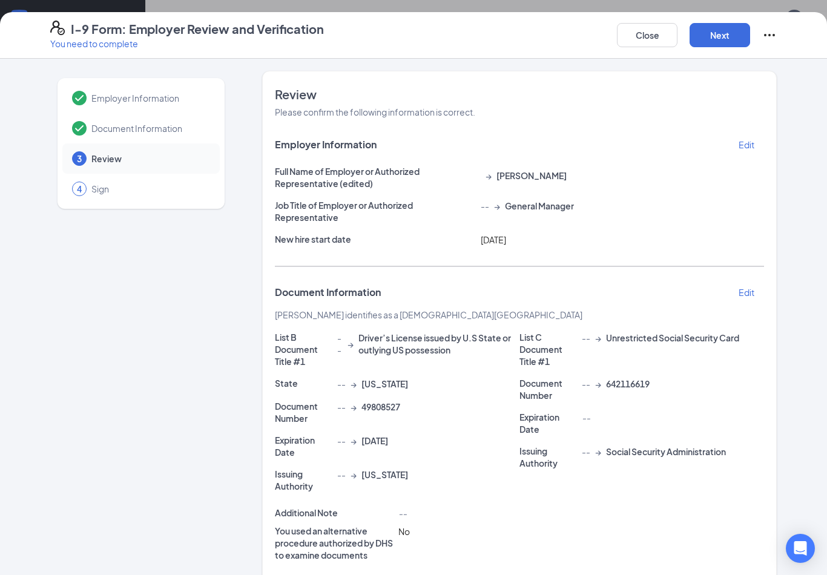
click at [719, 36] on button "Next" at bounding box center [720, 35] width 61 height 24
click at [721, 36] on button "Next" at bounding box center [720, 35] width 61 height 24
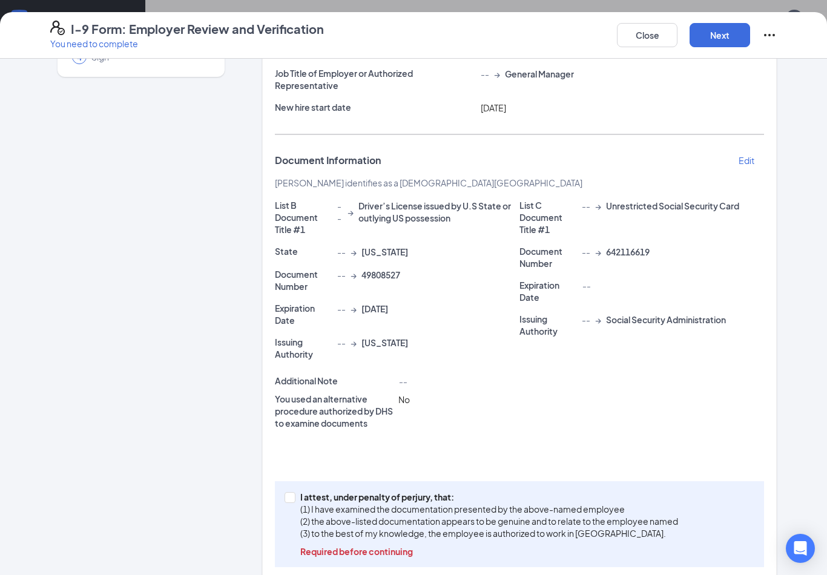
click at [569, 503] on p "(1) I have examined the documentation presented by the above-named employee" at bounding box center [489, 509] width 378 height 12
click at [293, 501] on input "I attest, under penalty of [PERSON_NAME], that: (1) I have examined the documen…" at bounding box center [289, 496] width 8 height 8
checkbox input "true"
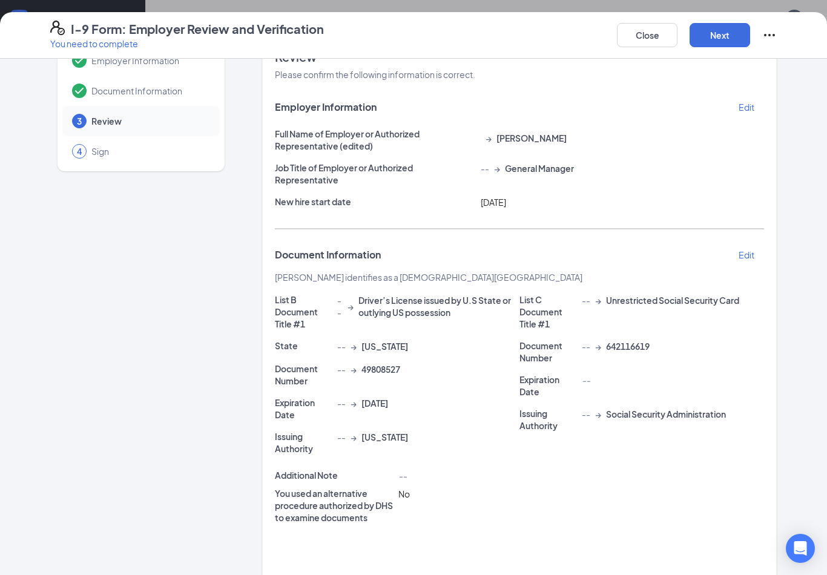
scroll to position [35, 0]
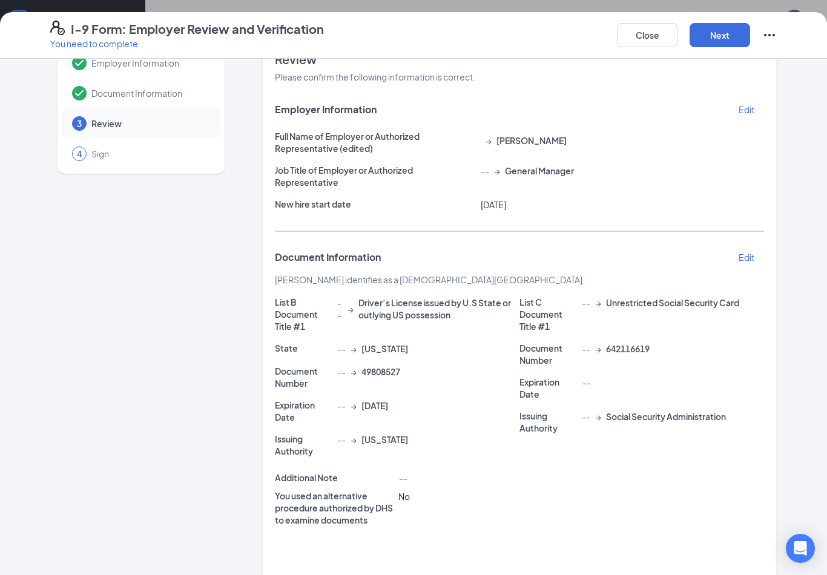
click at [723, 29] on button "Next" at bounding box center [720, 35] width 61 height 24
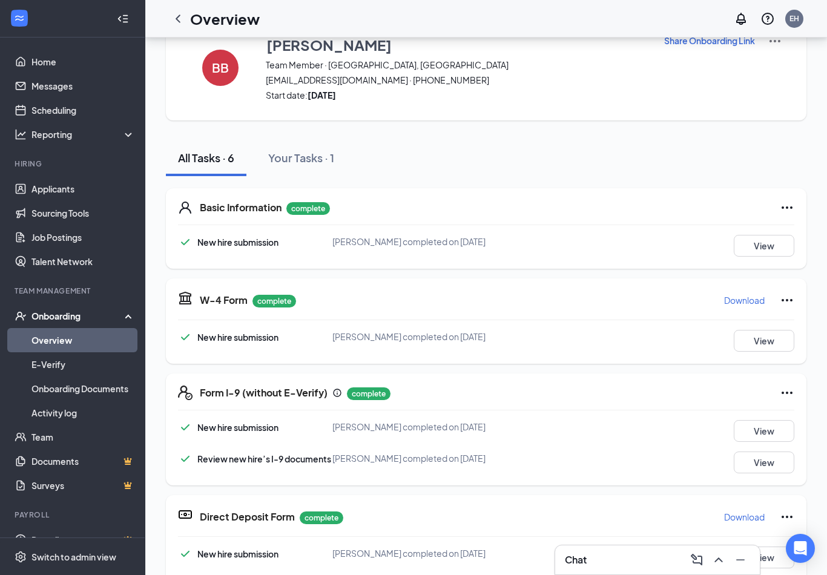
scroll to position [0, 0]
click at [42, 66] on link "Home" at bounding box center [83, 62] width 104 height 24
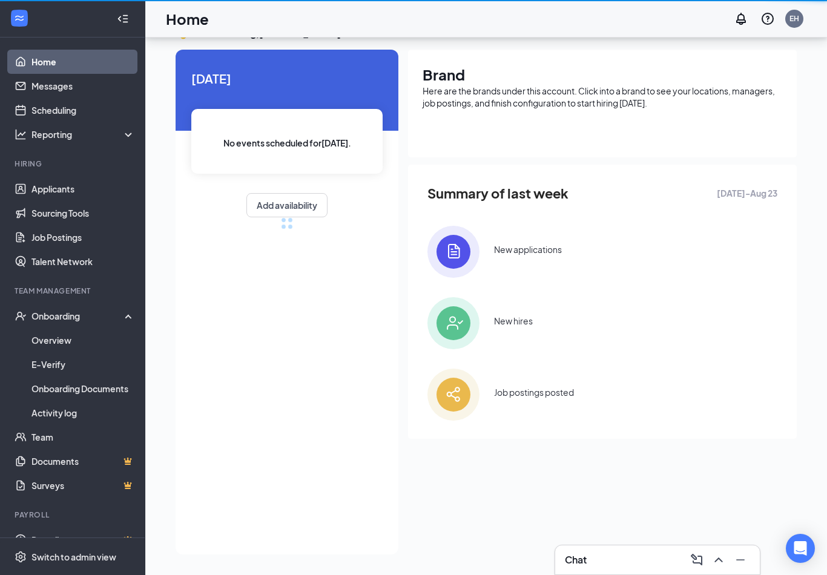
scroll to position [44, 0]
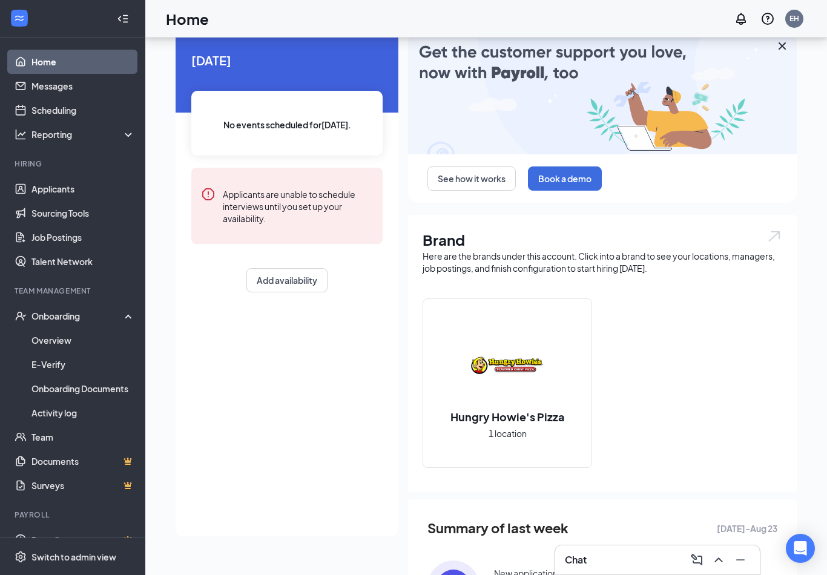
click at [759, 319] on div "Hungry Howie's Pizza 1 location" at bounding box center [603, 388] width 360 height 179
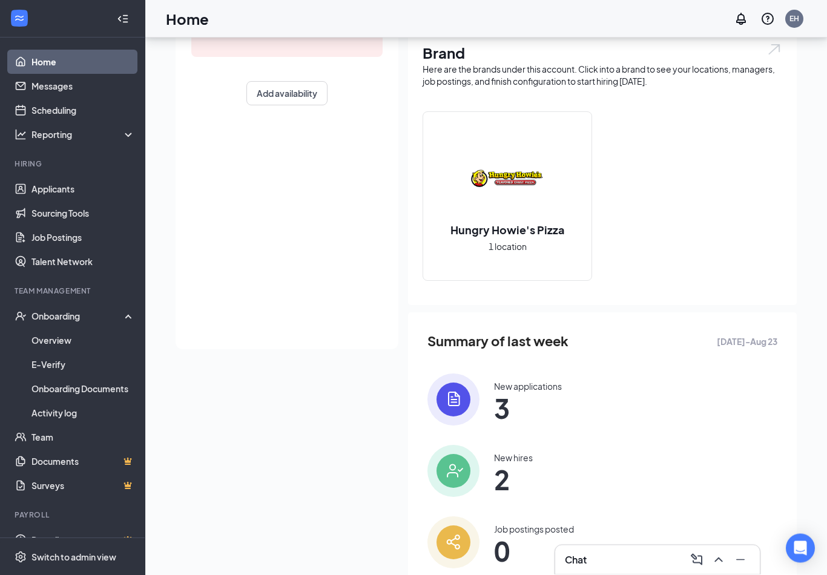
scroll to position [224, 0]
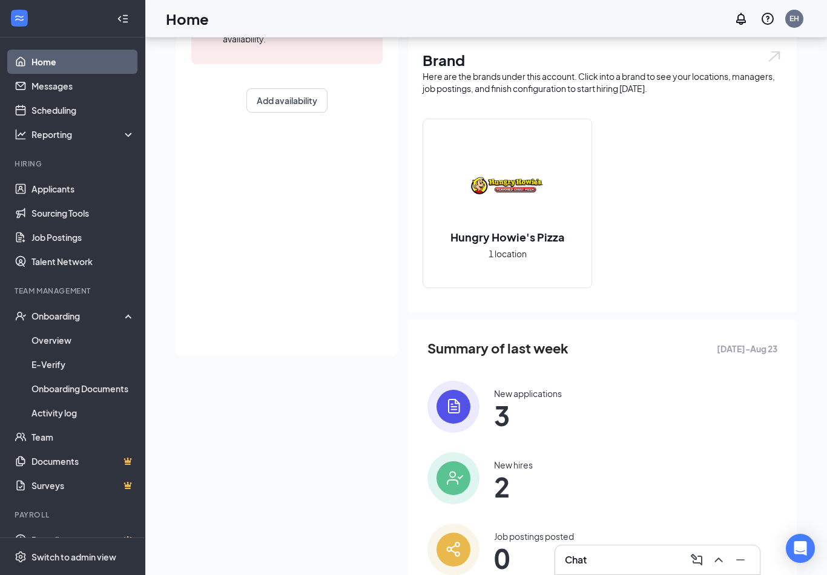
click at [529, 412] on span "3" at bounding box center [528, 416] width 68 height 22
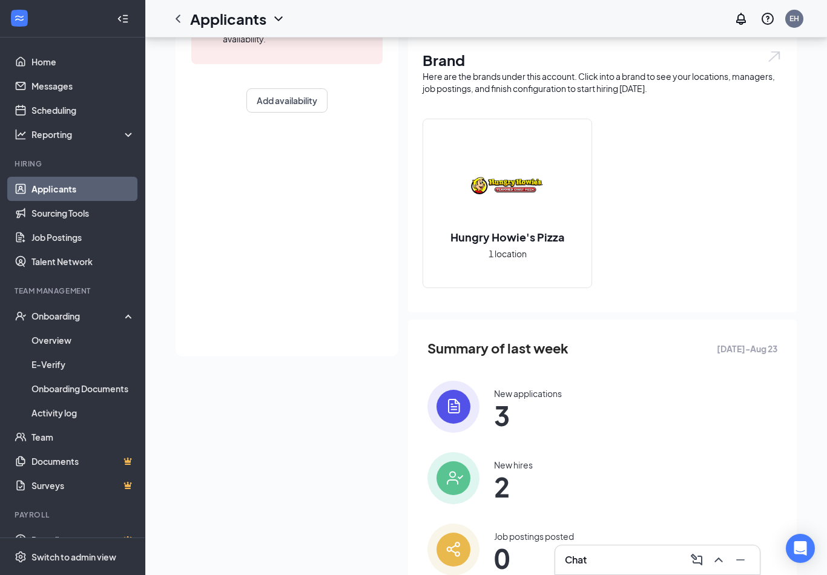
scroll to position [19, 0]
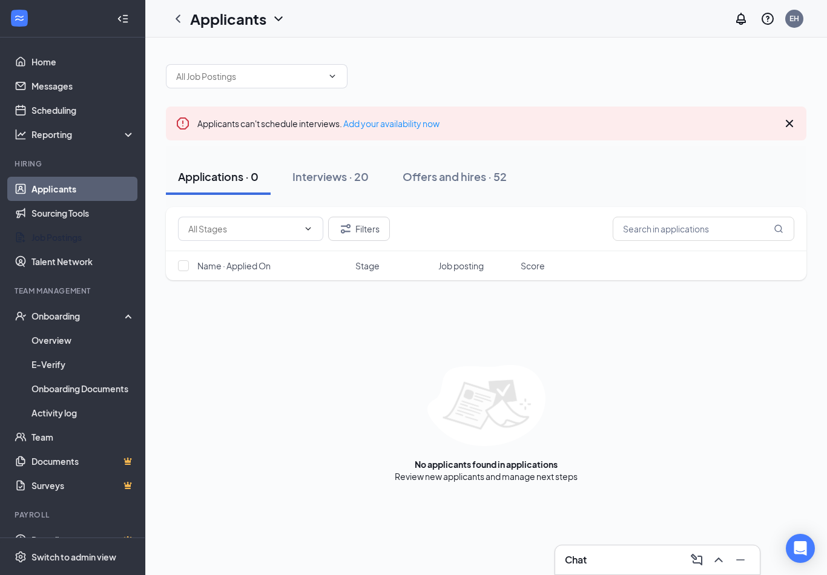
click at [56, 225] on link "Job Postings" at bounding box center [83, 237] width 104 height 24
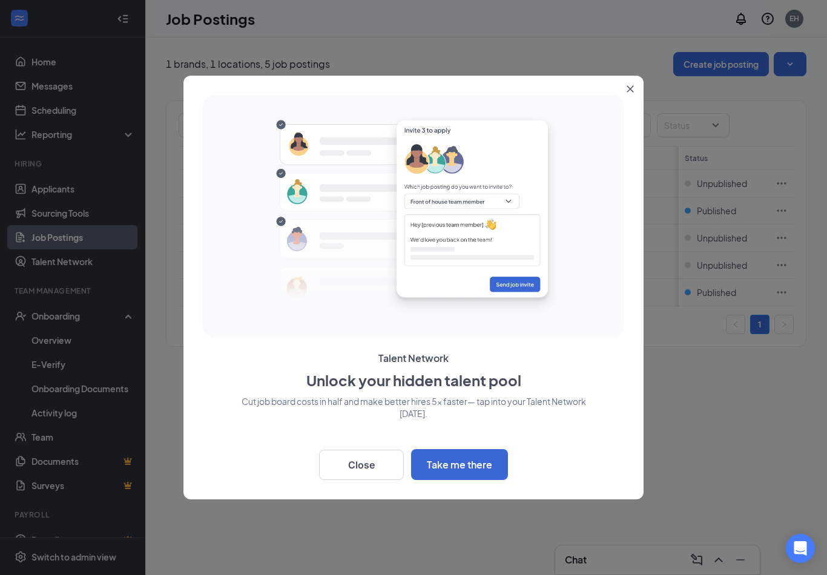
click at [637, 81] on button "Close" at bounding box center [633, 87] width 22 height 22
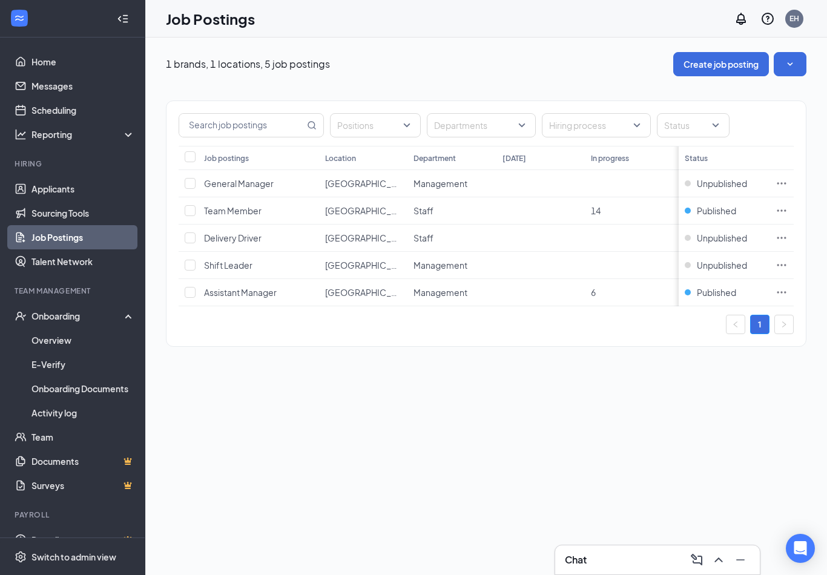
click at [783, 237] on icon "Ellipses" at bounding box center [782, 238] width 9 height 2
click at [540, 370] on div "1 brands, 1 locations, 5 job postings Create job posting Positions Departments …" at bounding box center [486, 307] width 682 height 538
click at [778, 237] on icon "Ellipses" at bounding box center [782, 238] width 9 height 2
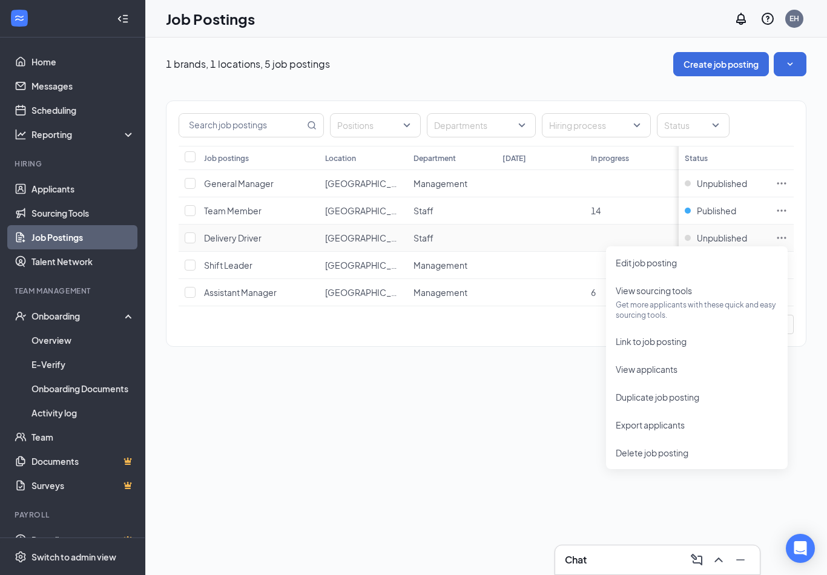
click at [737, 232] on span "Unpublished" at bounding box center [722, 238] width 50 height 12
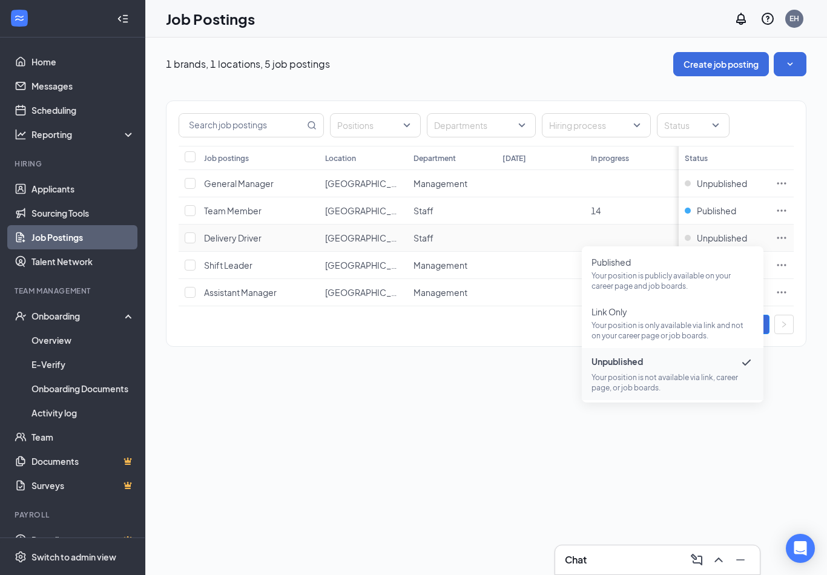
click at [727, 232] on span "Unpublished" at bounding box center [722, 238] width 50 height 12
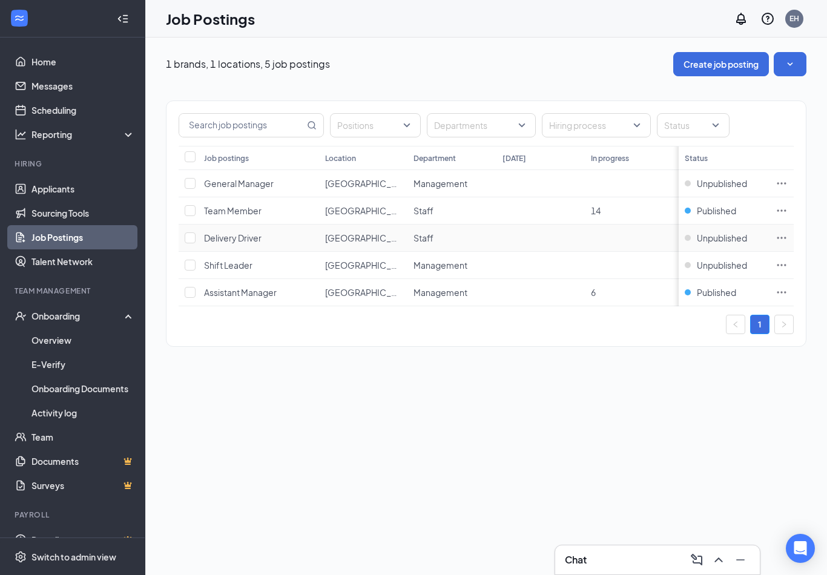
click at [730, 232] on span "Unpublished" at bounding box center [722, 238] width 50 height 12
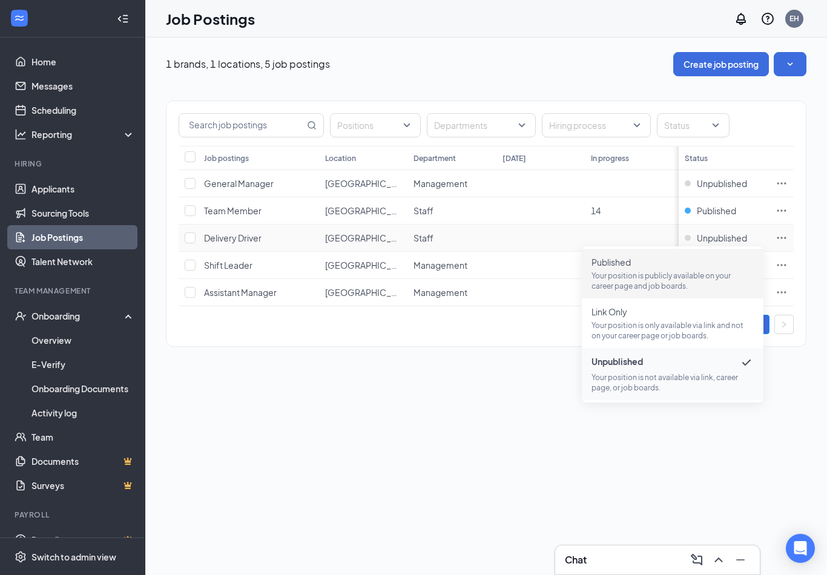
click at [699, 271] on p "Your position is publicly available on your career page and job boards." at bounding box center [673, 281] width 162 height 21
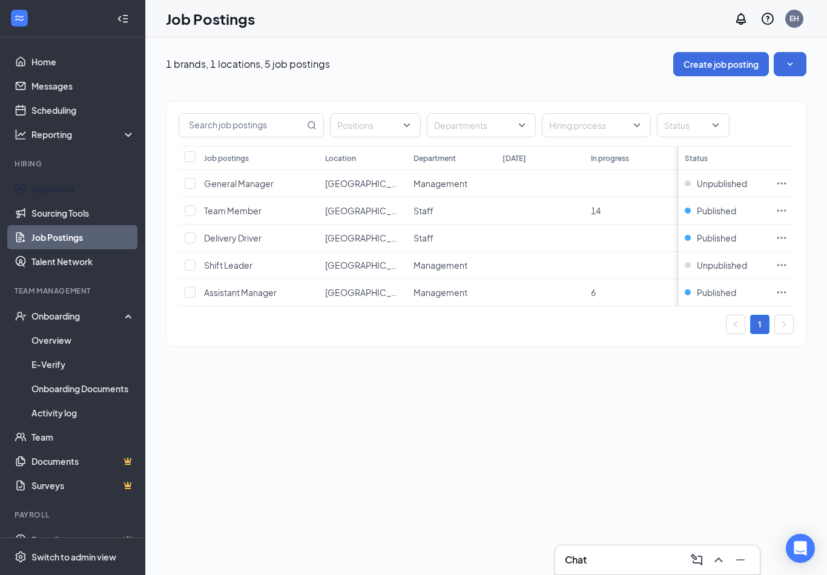
click at [40, 179] on link "Applicants" at bounding box center [83, 189] width 104 height 24
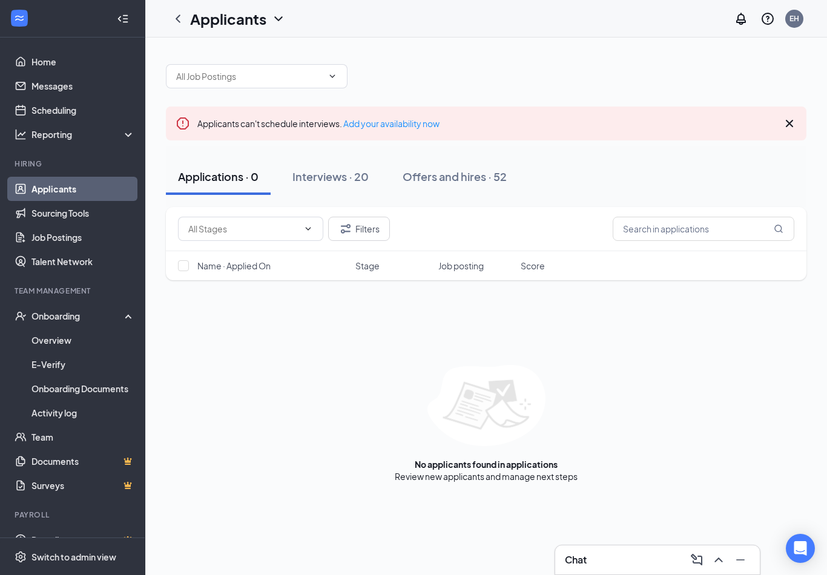
click at [333, 168] on button "Interviews · 20" at bounding box center [330, 177] width 101 height 36
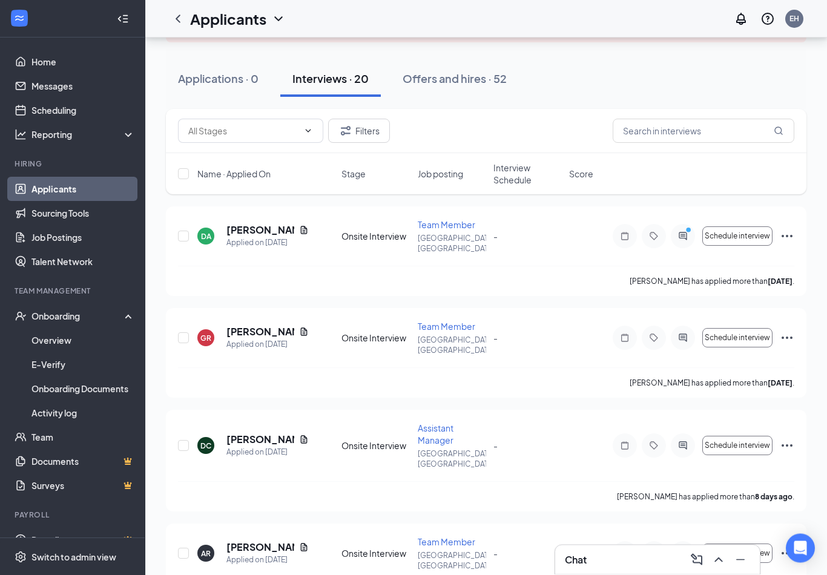
scroll to position [98, 0]
click at [259, 433] on h5 "[PERSON_NAME]" at bounding box center [261, 439] width 68 height 13
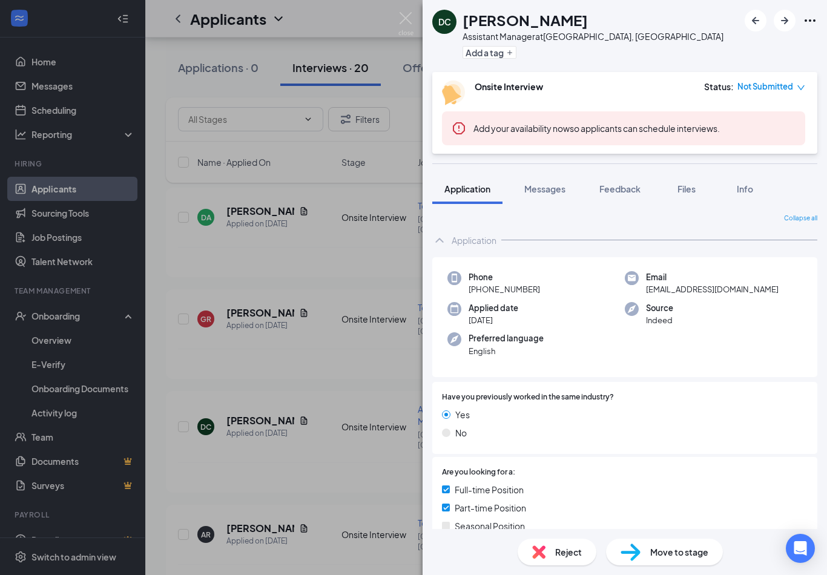
scroll to position [19, 0]
click at [551, 177] on button "Messages" at bounding box center [544, 189] width 65 height 30
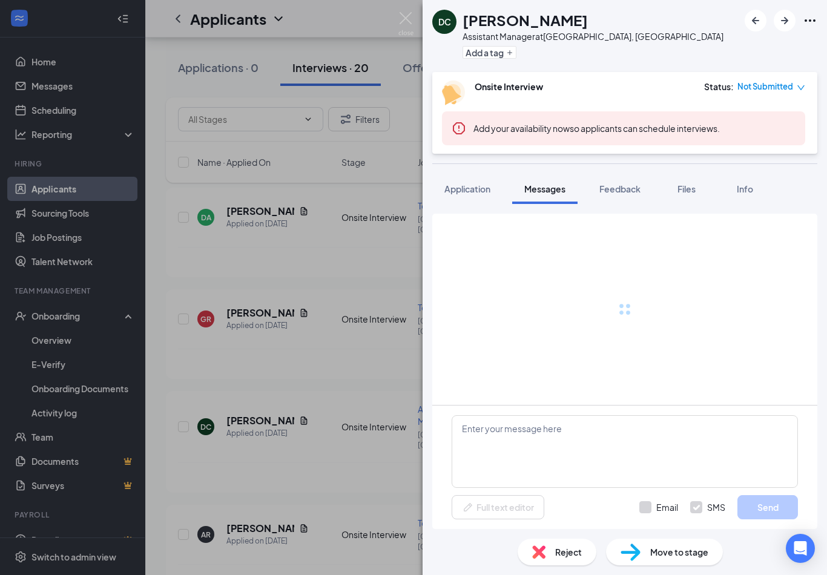
click at [680, 184] on span "Files" at bounding box center [687, 189] width 18 height 11
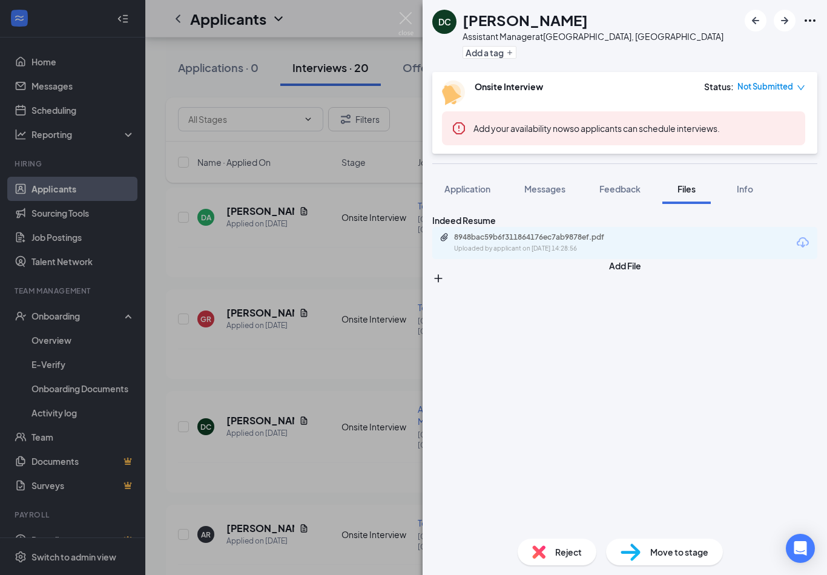
click at [698, 242] on div "8948bac59b6f311864176ec7ab9878ef.pdf Uploaded by applicant on [DATE] 14:28:56" at bounding box center [624, 243] width 385 height 32
click at [753, 243] on div "8948bac59b6f311864176ec7ab9878ef.pdf Uploaded by applicant on [DATE] 14:28:56" at bounding box center [624, 243] width 385 height 32
click at [796, 237] on icon "Download" at bounding box center [803, 243] width 15 height 15
click at [413, 22] on img at bounding box center [406, 24] width 15 height 24
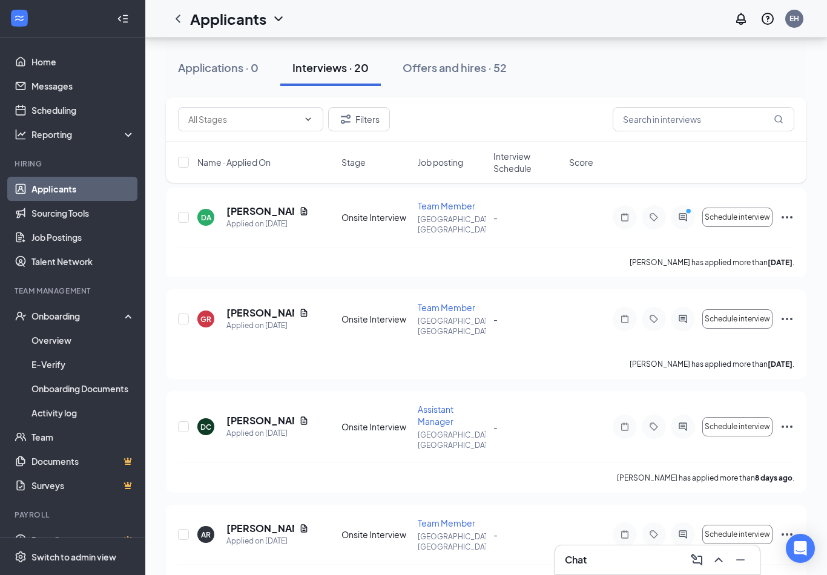
scroll to position [92, 0]
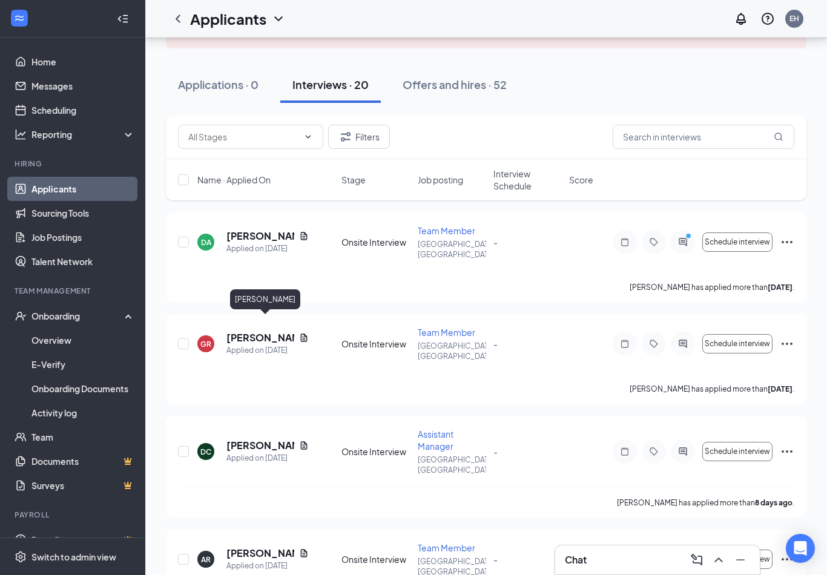
click at [285, 331] on h5 "[PERSON_NAME]" at bounding box center [261, 337] width 68 height 13
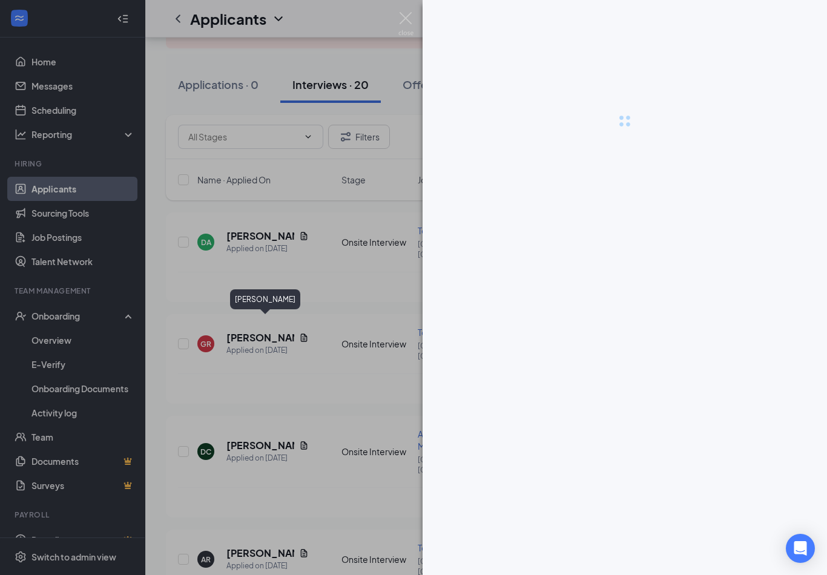
click at [310, 321] on div at bounding box center [413, 287] width 827 height 575
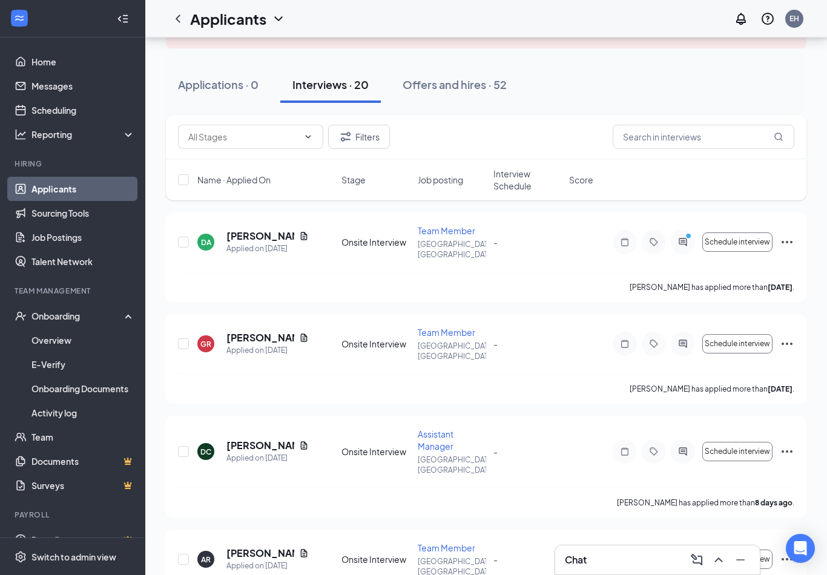
click at [247, 314] on div "[PERSON_NAME] Applied on [DATE] Onsite Interview Team Member [GEOGRAPHIC_DATA],…" at bounding box center [486, 359] width 641 height 90
click at [299, 333] on icon "Document" at bounding box center [304, 338] width 10 height 10
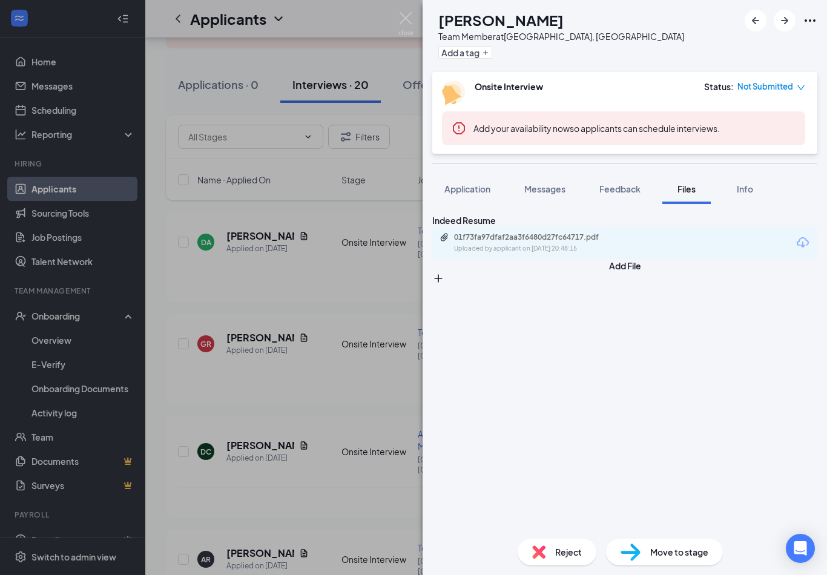
click at [729, 255] on div "01f73fa97dfaf2aa3f6480d27fc64717.pdf Uploaded by applicant on [DATE] 20:48:15" at bounding box center [624, 243] width 385 height 32
click at [677, 258] on div "01f73fa97dfaf2aa3f6480d27fc64717.pdf Uploaded by applicant on [DATE] 20:48:15" at bounding box center [624, 243] width 385 height 32
click at [796, 250] on icon "Download" at bounding box center [803, 243] width 15 height 15
click at [409, 16] on img at bounding box center [406, 24] width 15 height 24
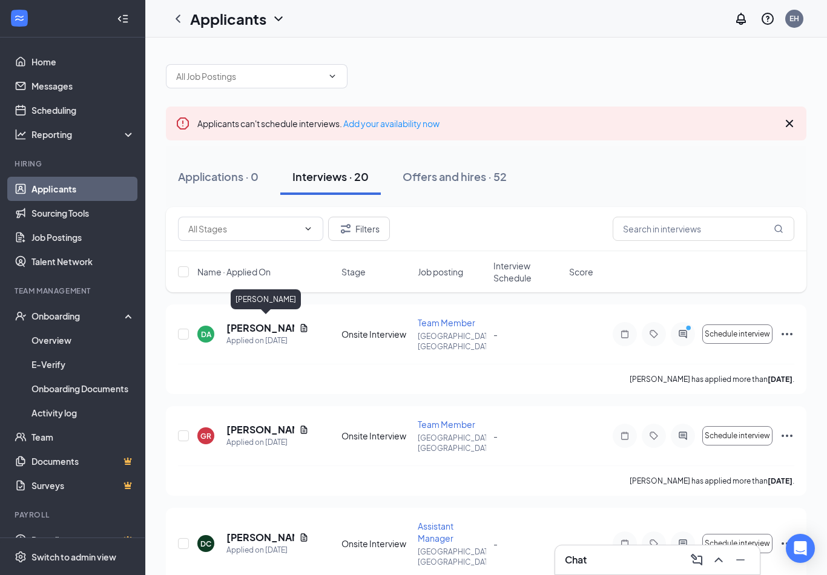
click at [278, 322] on h5 "[PERSON_NAME]" at bounding box center [261, 328] width 68 height 13
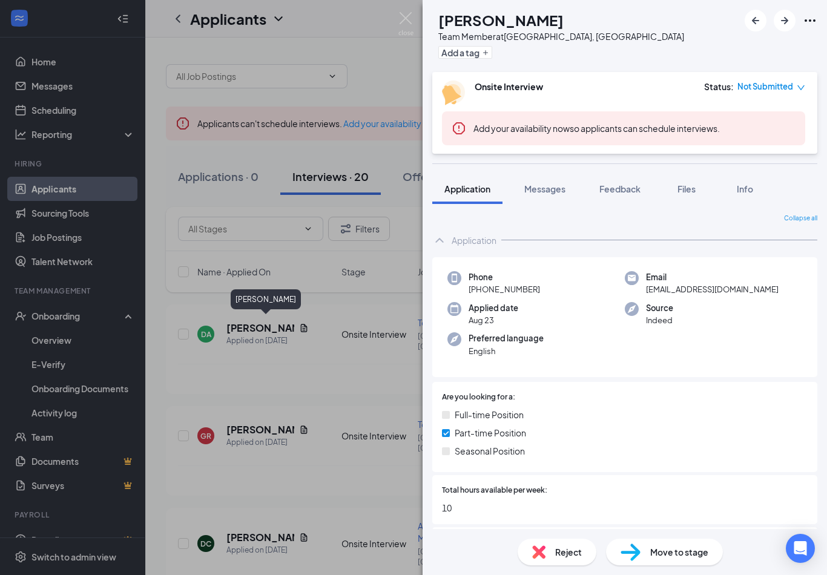
click at [543, 190] on span "Messages" at bounding box center [545, 189] width 41 height 11
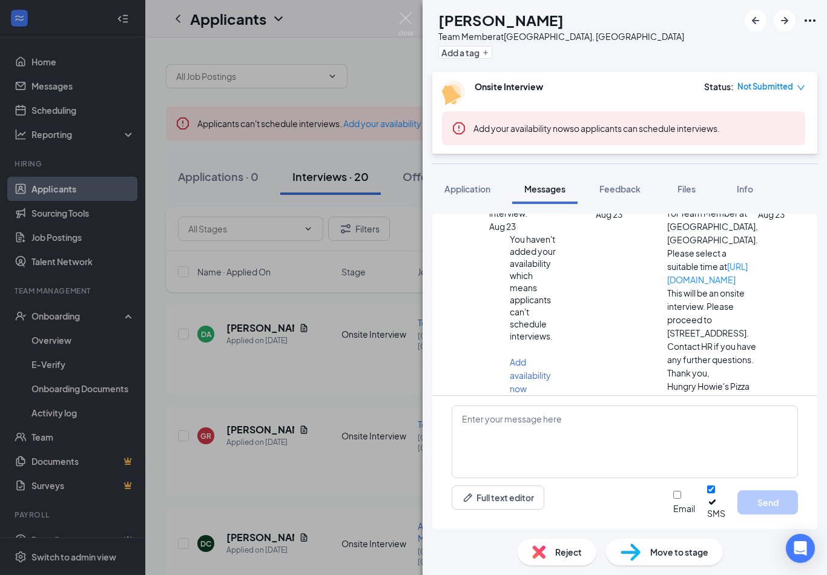
scroll to position [282, 0]
click at [405, 24] on img at bounding box center [406, 24] width 15 height 24
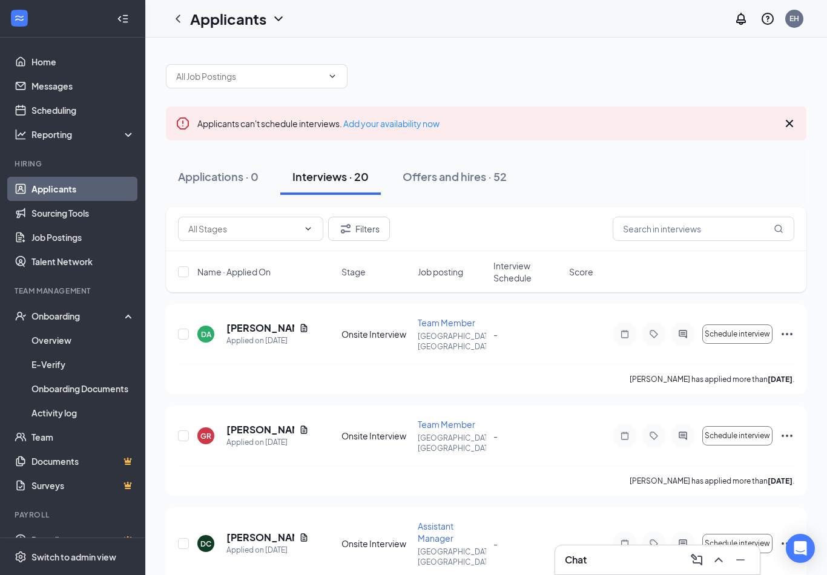
click at [282, 326] on h5 "[PERSON_NAME]" at bounding box center [261, 328] width 68 height 13
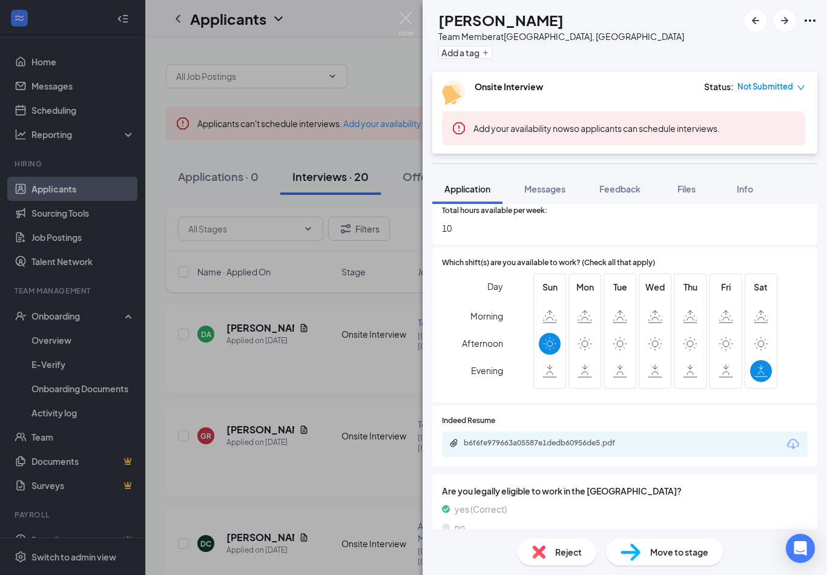
scroll to position [279, 0]
click at [709, 445] on div "b6f6fe979663a05587e1dedb60956de5.pdf" at bounding box center [625, 444] width 366 height 25
click at [627, 439] on div "b6f6fe979663a05587e1dedb60956de5.pdf" at bounding box center [549, 444] width 170 height 10
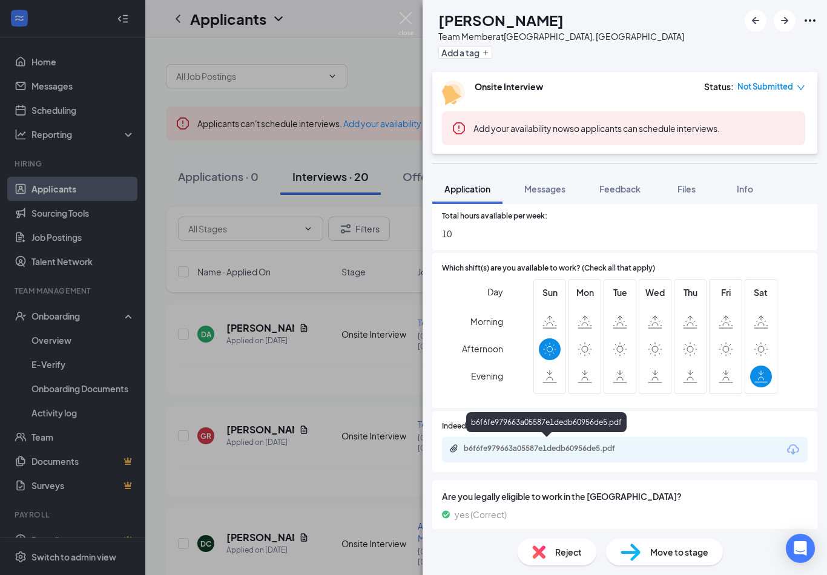
click at [412, 22] on img at bounding box center [406, 24] width 15 height 24
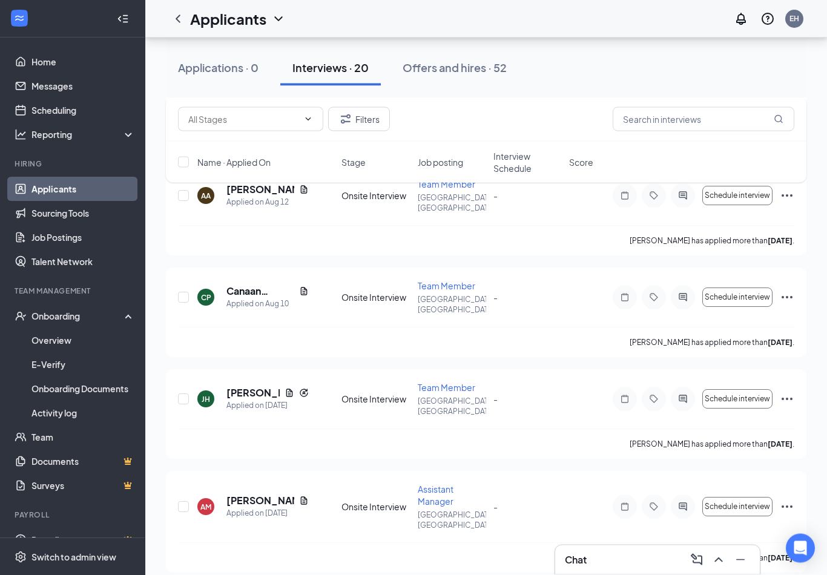
scroll to position [558, 0]
click at [266, 494] on h5 "[PERSON_NAME]" at bounding box center [261, 500] width 68 height 13
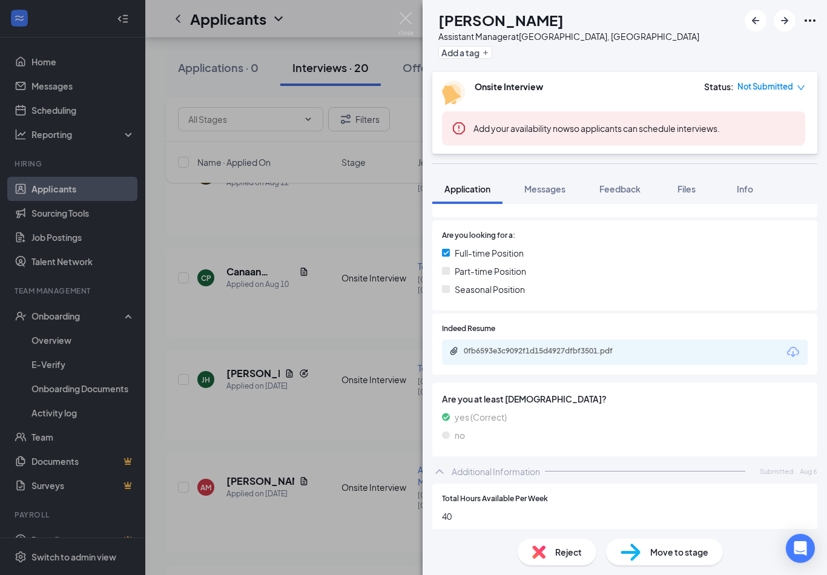
scroll to position [193, 0]
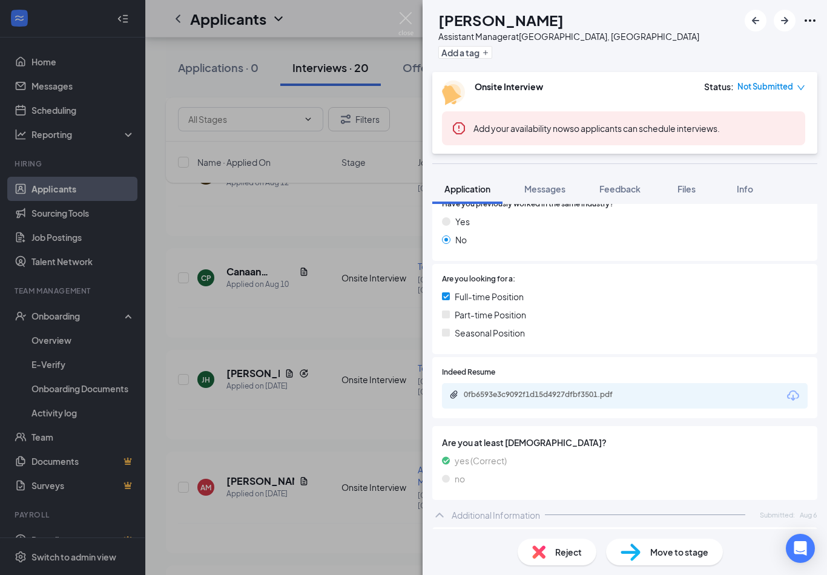
click at [718, 388] on div "0fb6593e3c9092f1d15d4927dfbf3501.pdf" at bounding box center [625, 395] width 366 height 25
click at [676, 392] on div "0fb6593e3c9092f1d15d4927dfbf3501.pdf" at bounding box center [625, 395] width 366 height 25
click at [790, 394] on icon "Download" at bounding box center [793, 396] width 15 height 15
click at [406, 21] on img at bounding box center [406, 24] width 15 height 24
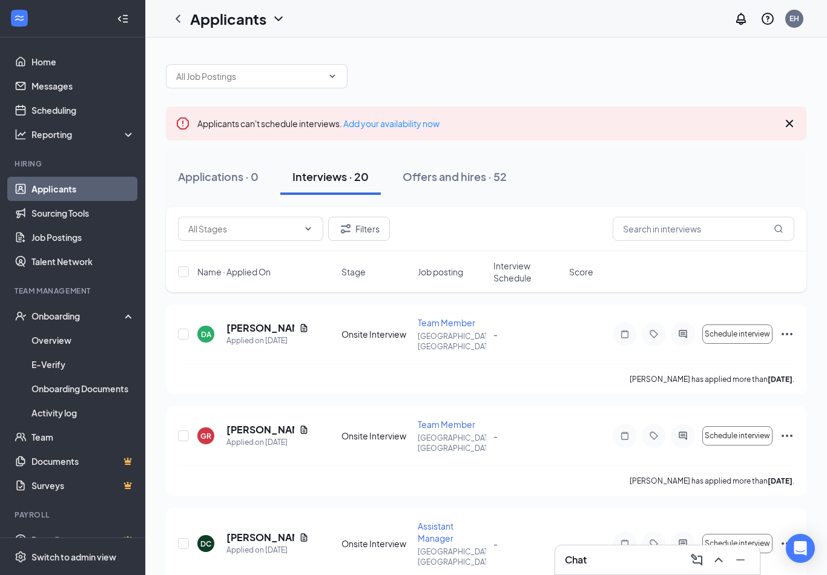
click at [46, 58] on link "Home" at bounding box center [83, 62] width 104 height 24
